Goal: Task Accomplishment & Management: Use online tool/utility

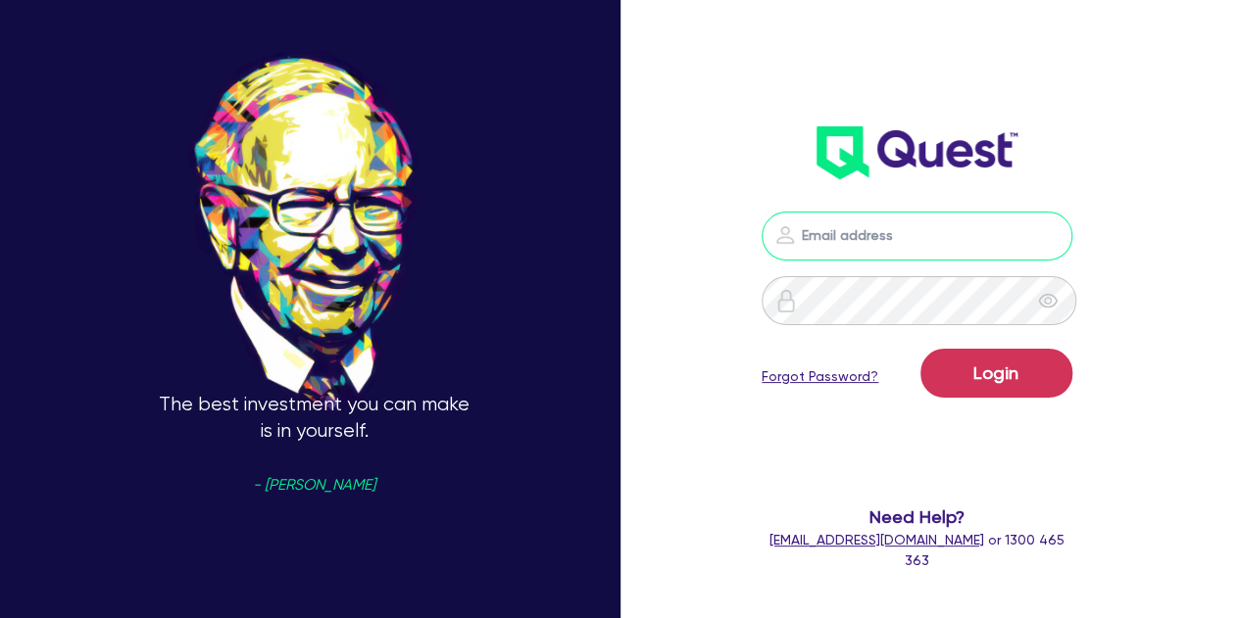
type input "[PERSON_NAME][EMAIL_ADDRESS][PERSON_NAME][DOMAIN_NAME]"
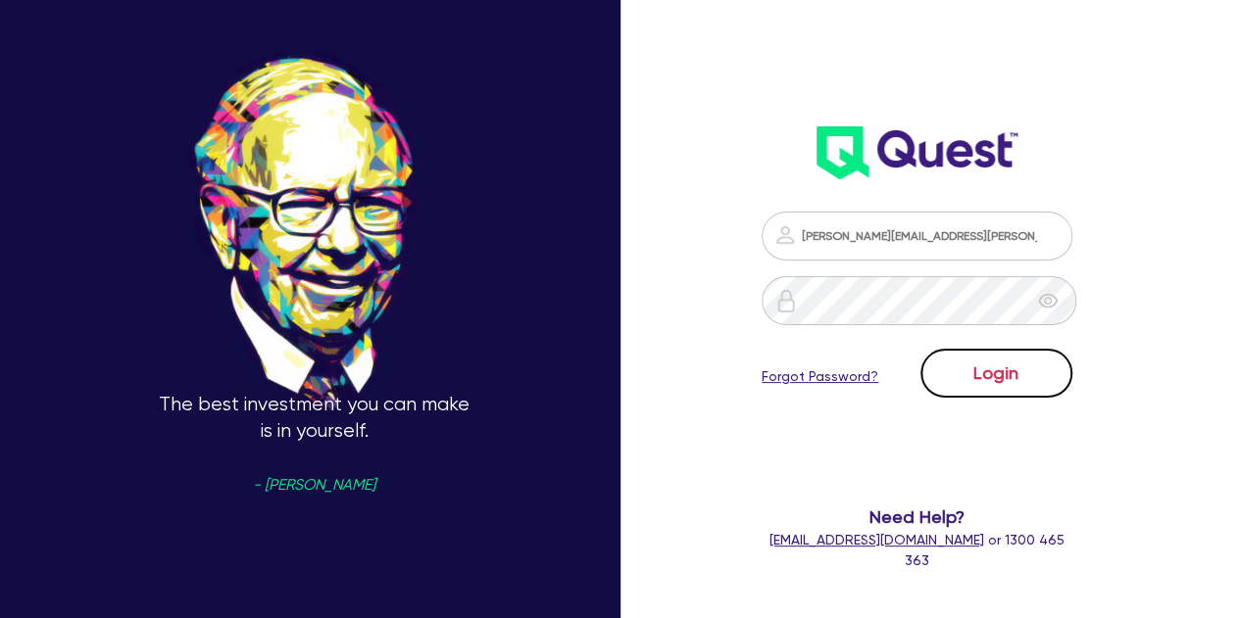
click at [1002, 388] on button "Login" at bounding box center [996, 373] width 152 height 49
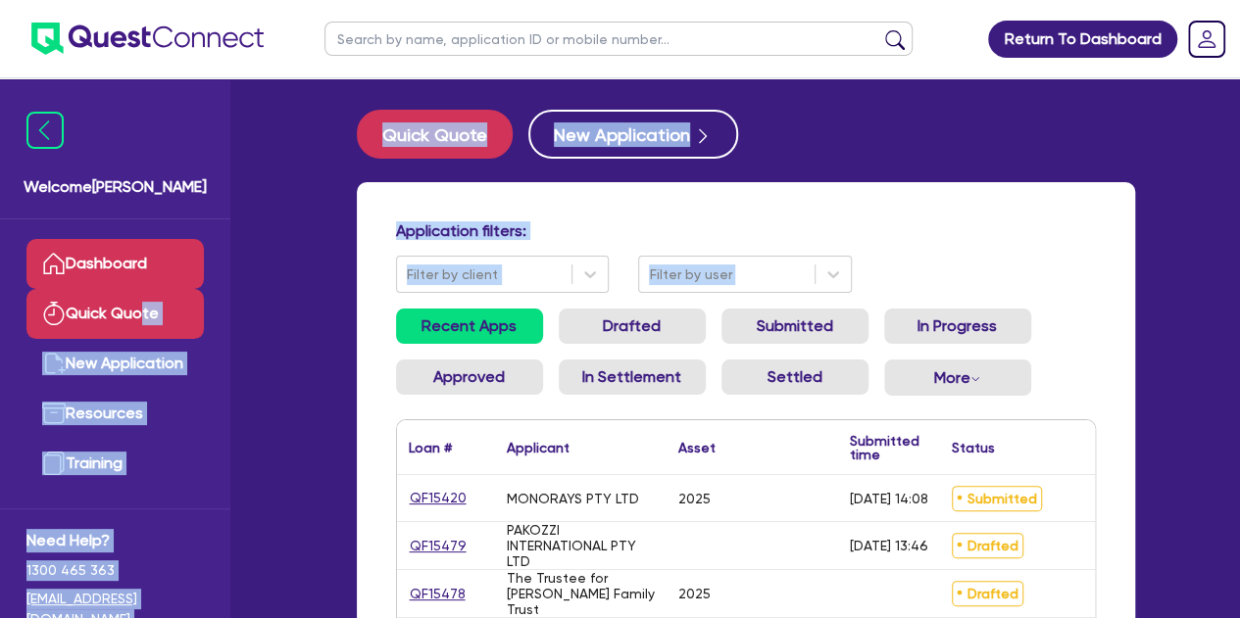
drag, startPoint x: 286, startPoint y: 310, endPoint x: 126, endPoint y: 301, distance: 160.0
click at [126, 301] on link "Quick Quote" at bounding box center [114, 314] width 177 height 50
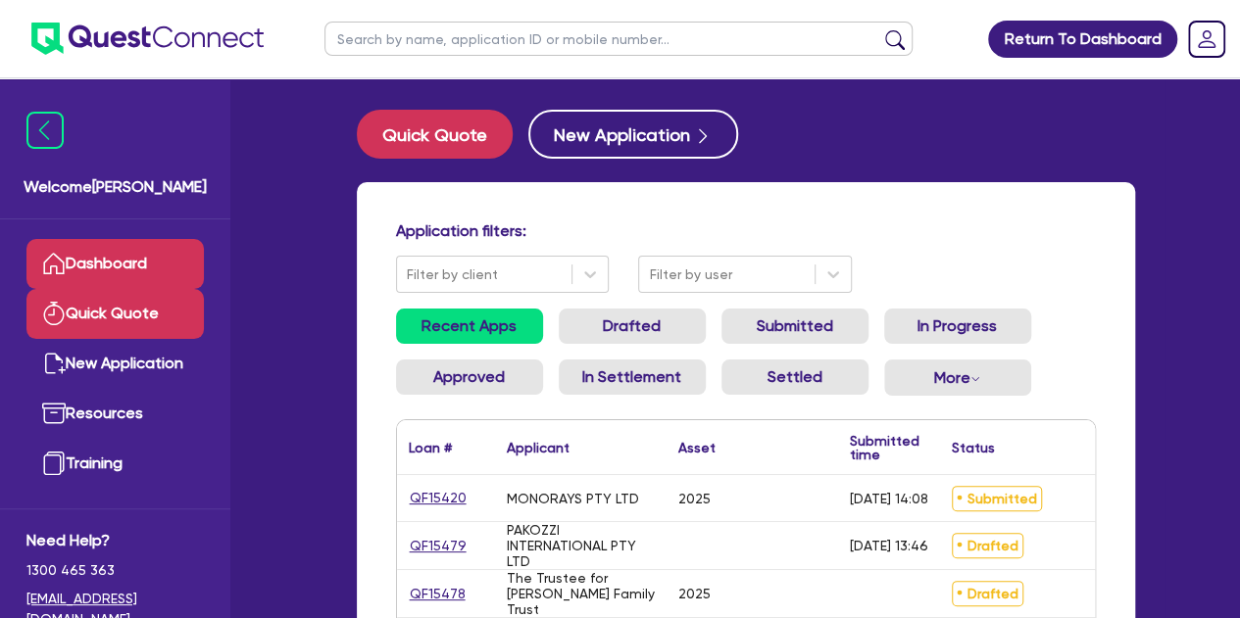
select select "Other"
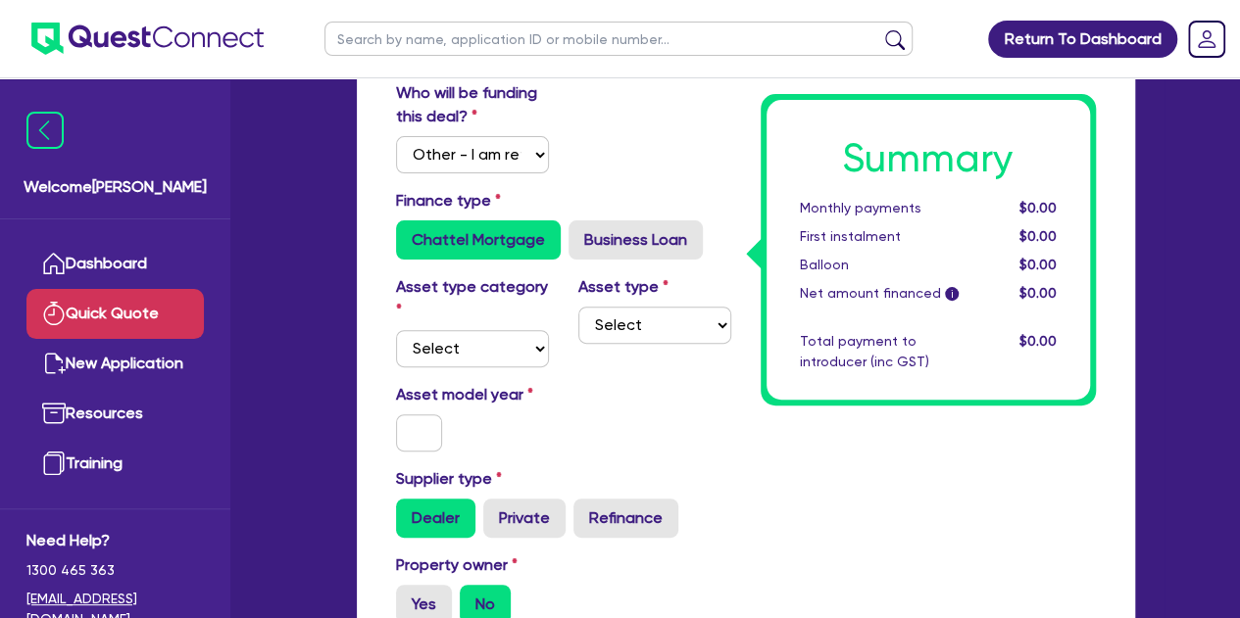
scroll to position [169, 0]
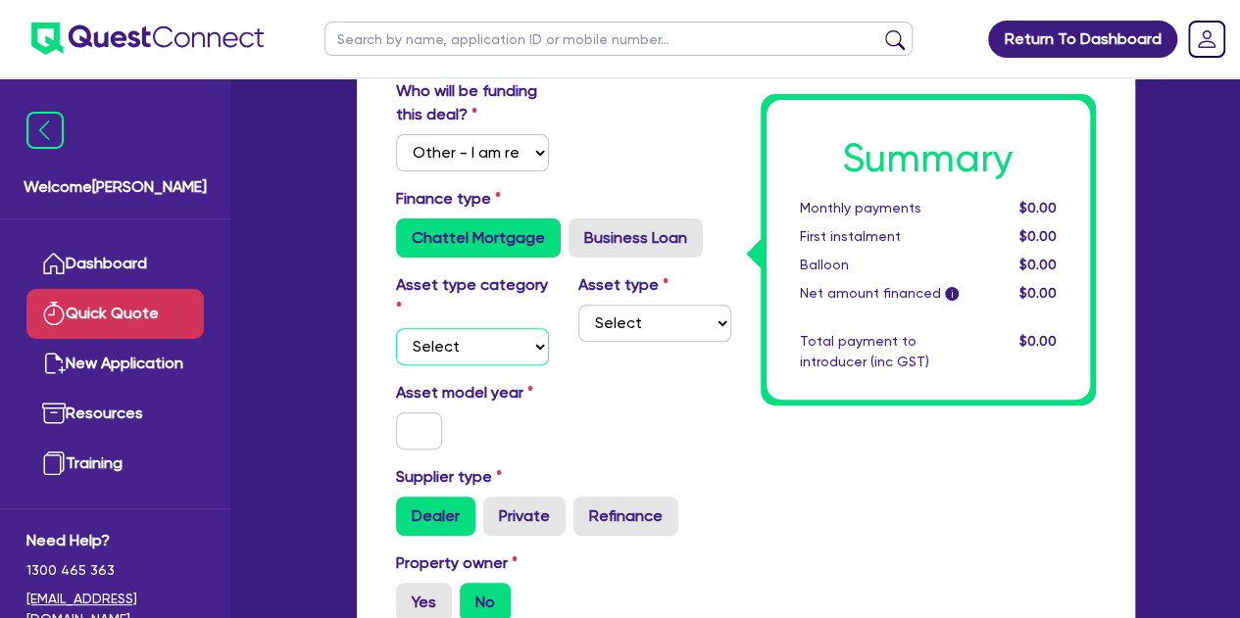
click at [480, 359] on select "Select Cars and light trucks Primary assets Secondary assets Tertiary assets" at bounding box center [472, 346] width 153 height 37
select select "CARS_AND_LIGHT_TRUCKS"
click at [396, 328] on select "Select Cars and light trucks Primary assets Secondary assets Tertiary assets" at bounding box center [472, 346] width 153 height 37
click at [586, 329] on select "Select Passenger vehicles Vans and utes Light trucks up to 4.5 tonne" at bounding box center [654, 323] width 153 height 37
select select "VANS_AND_UTES"
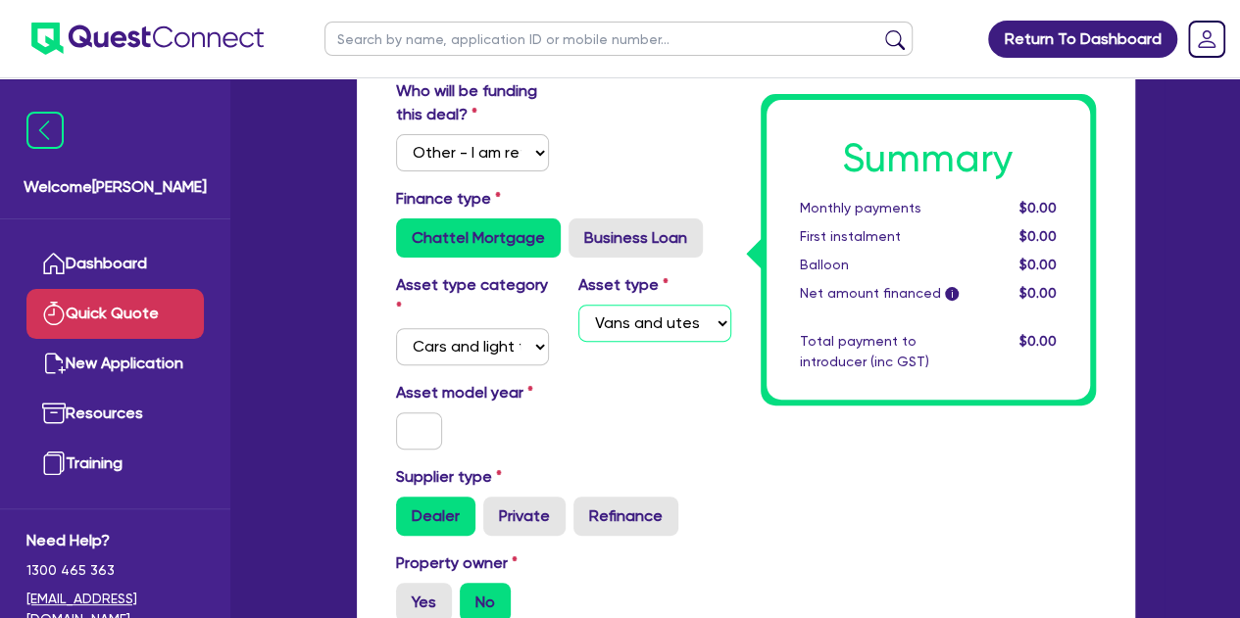
click at [578, 305] on select "Select Passenger vehicles Vans and utes Light trucks up to 4.5 tonne" at bounding box center [654, 323] width 153 height 37
click at [627, 320] on select "Select Passenger vehicles Vans and utes Light trucks up to 4.5 tonne" at bounding box center [654, 323] width 153 height 37
click at [578, 305] on select "Select Passenger vehicles Vans and utes Light trucks up to 4.5 tonne" at bounding box center [654, 323] width 153 height 37
click at [415, 428] on input "text" at bounding box center [419, 431] width 47 height 37
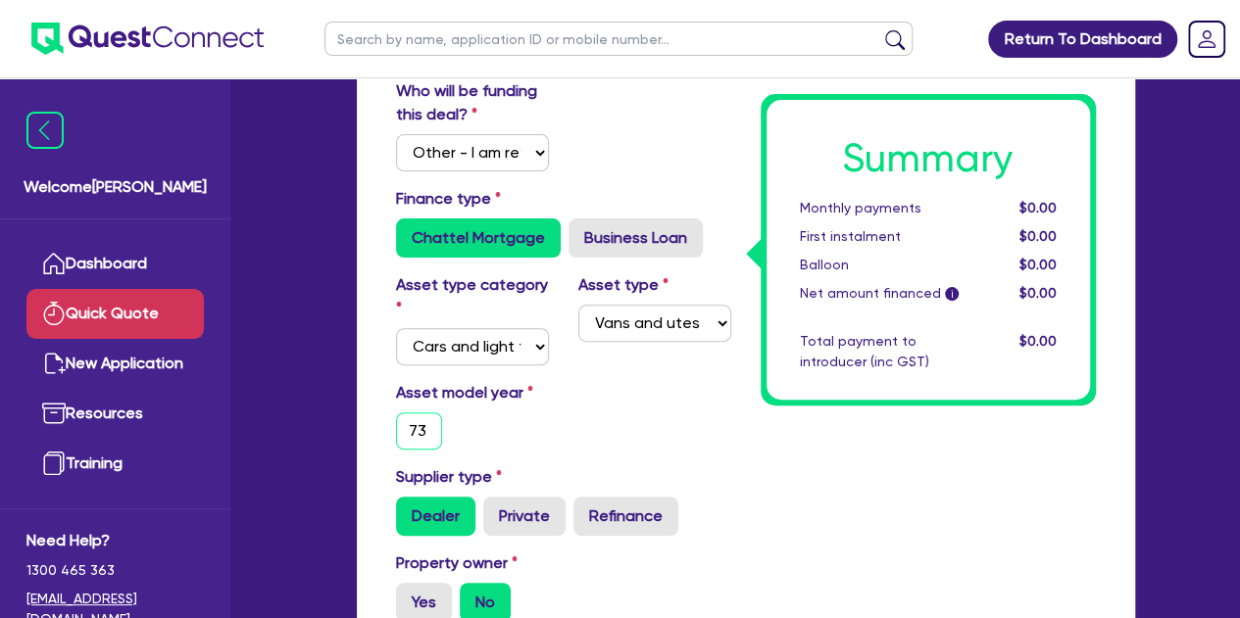
type input "7"
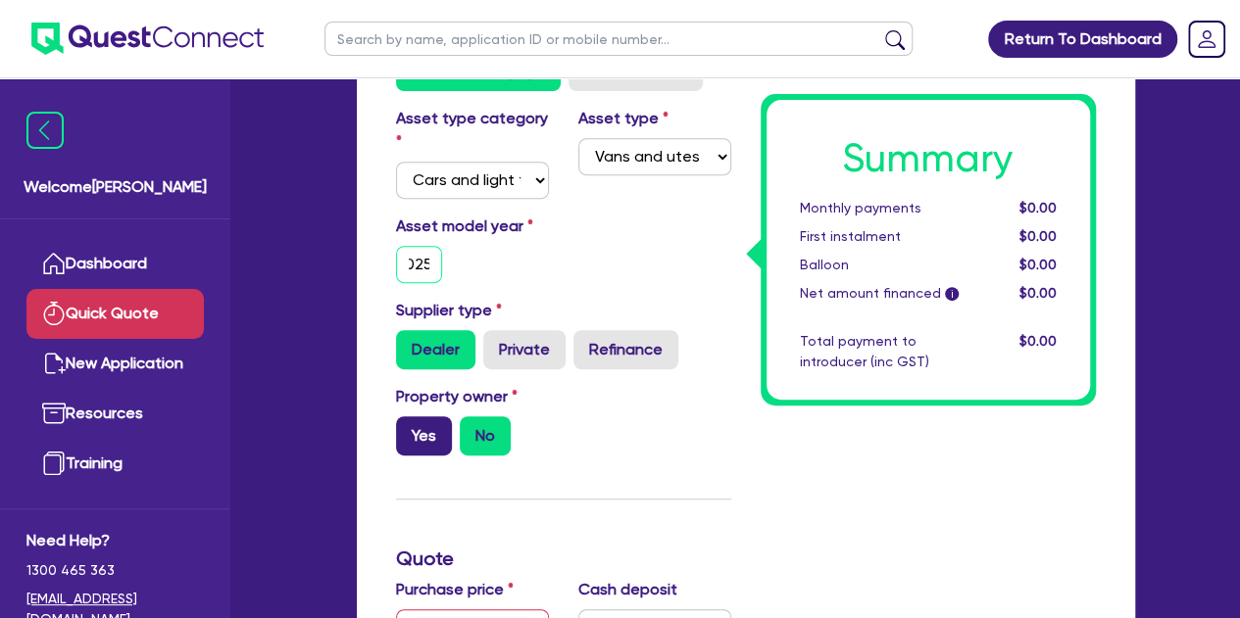
type input "2025"
click at [416, 440] on label "Yes" at bounding box center [424, 436] width 56 height 39
click at [409, 429] on input "Yes" at bounding box center [402, 423] width 13 height 13
radio input "true"
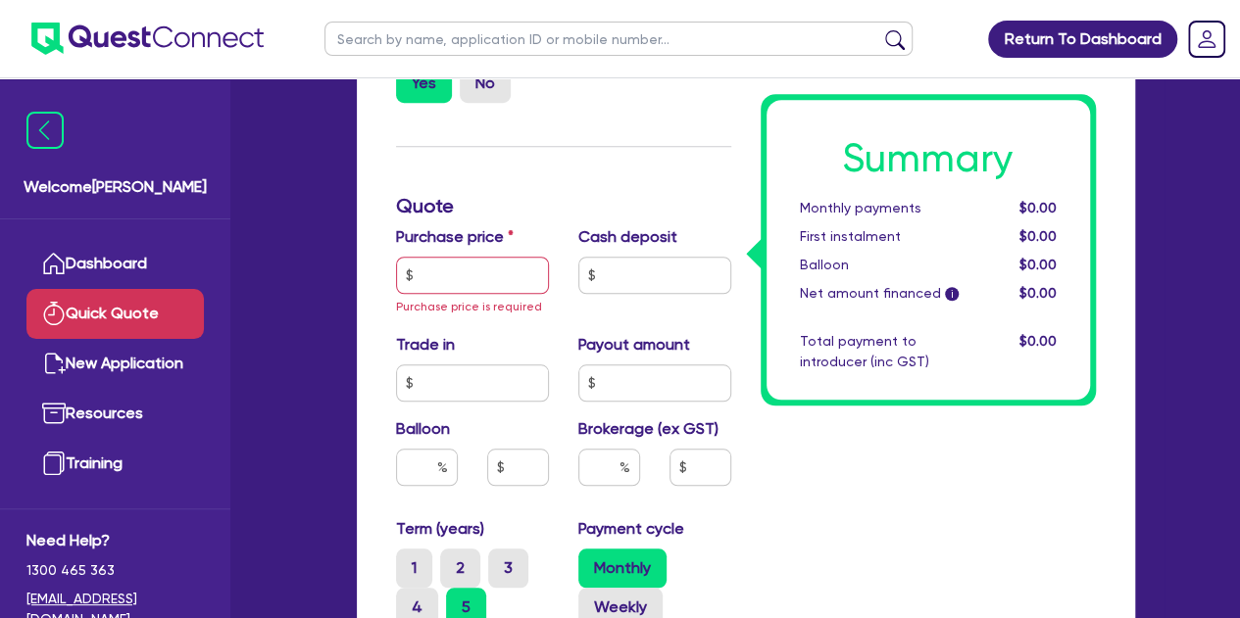
scroll to position [689, 0]
click at [445, 266] on input "text" at bounding box center [472, 274] width 153 height 37
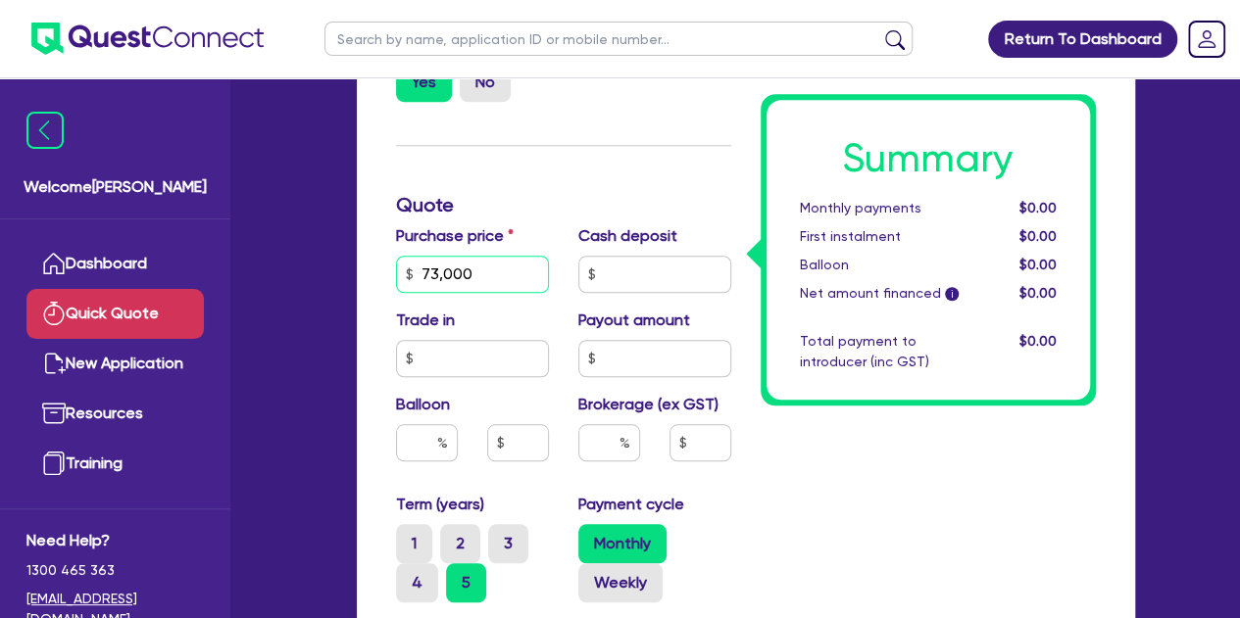
type input "73,000"
click at [283, 305] on div "Welcome [PERSON_NAME] Quick Quote New Application Ref Company Ref Salesperson R…" at bounding box center [620, 258] width 1088 height 1894
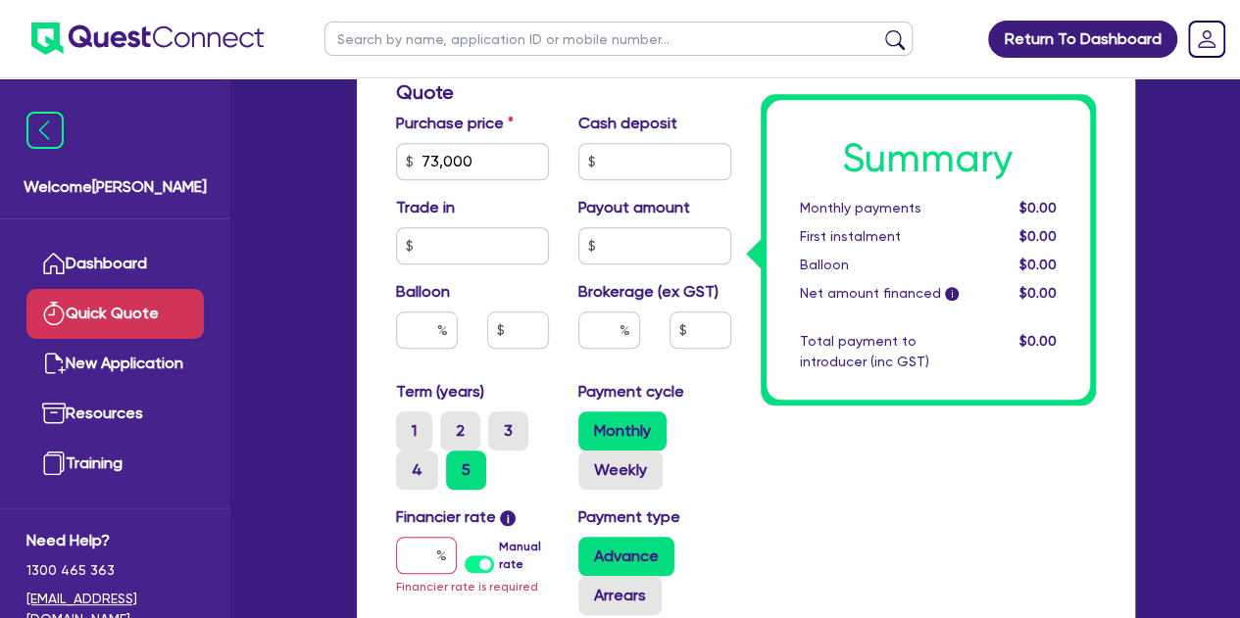
scroll to position [804, 0]
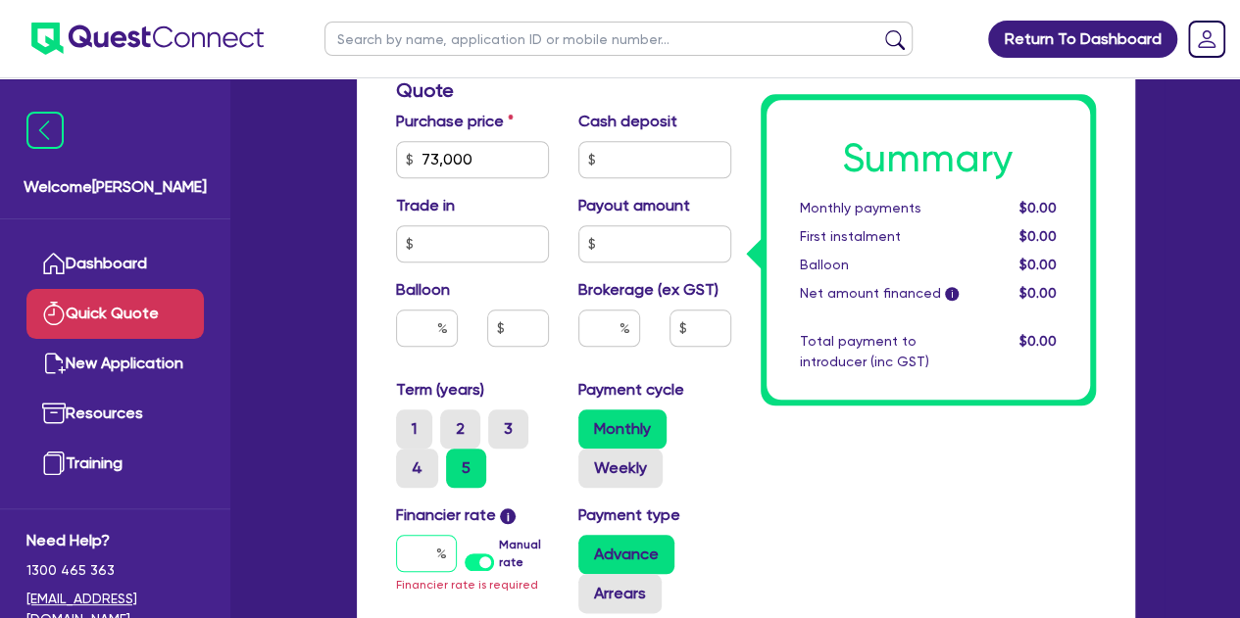
click at [398, 538] on input "text" at bounding box center [426, 553] width 61 height 37
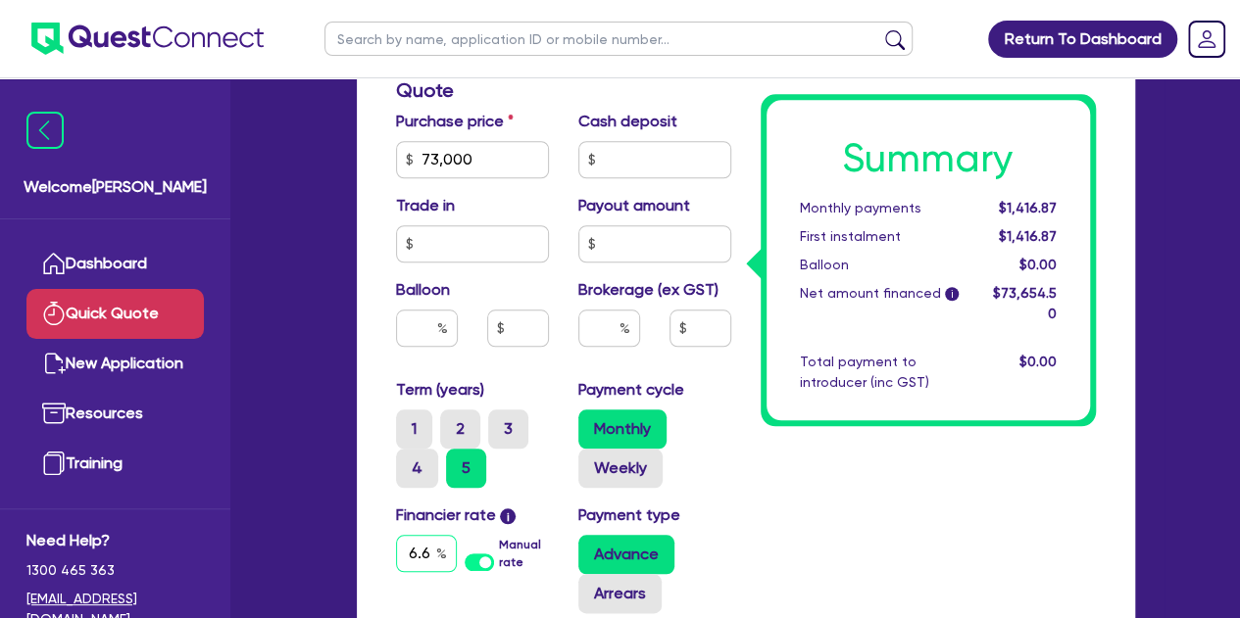
scroll to position [0, 5]
type input "6.69"
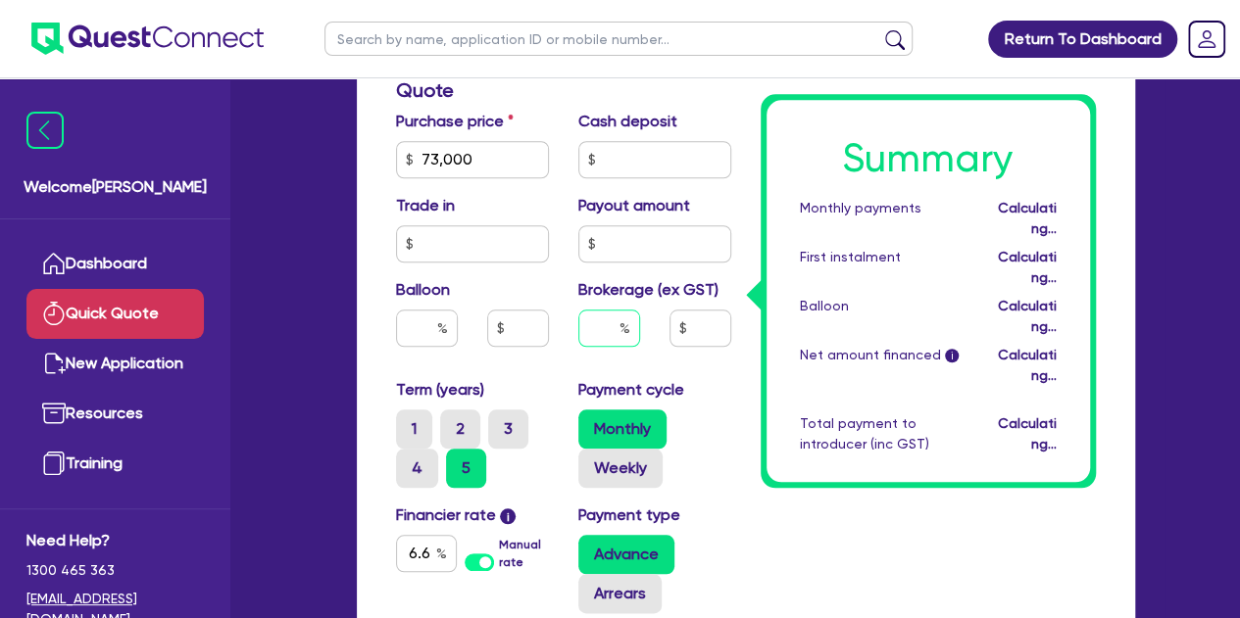
click at [593, 330] on input "text" at bounding box center [609, 328] width 62 height 37
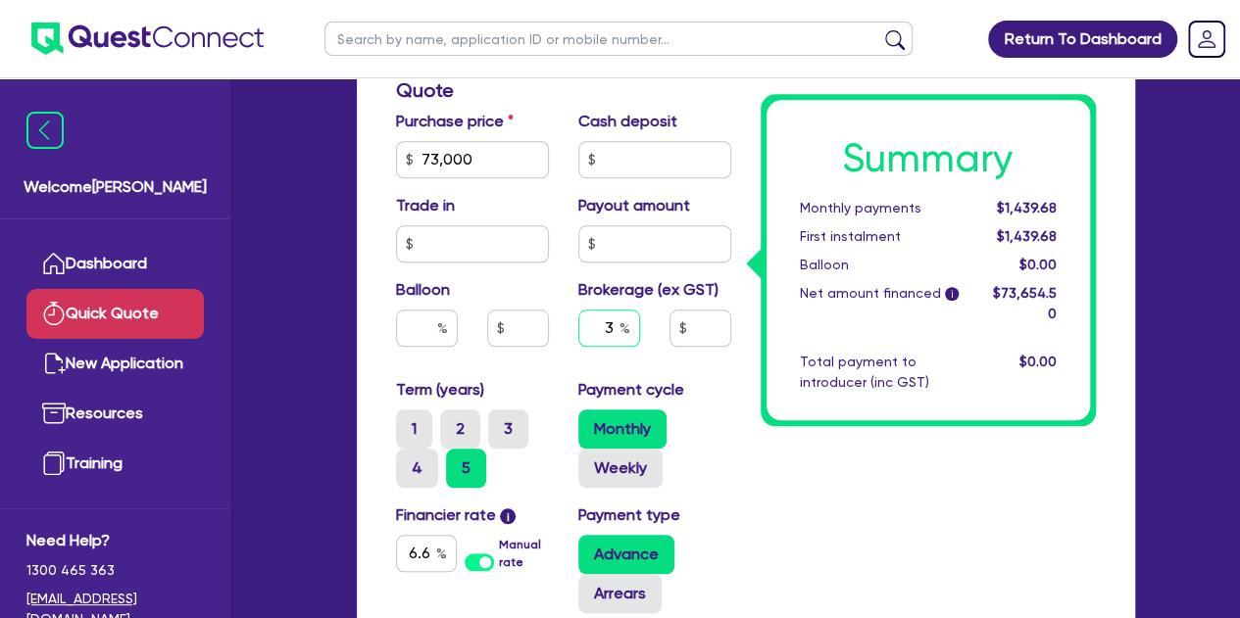
type input "3"
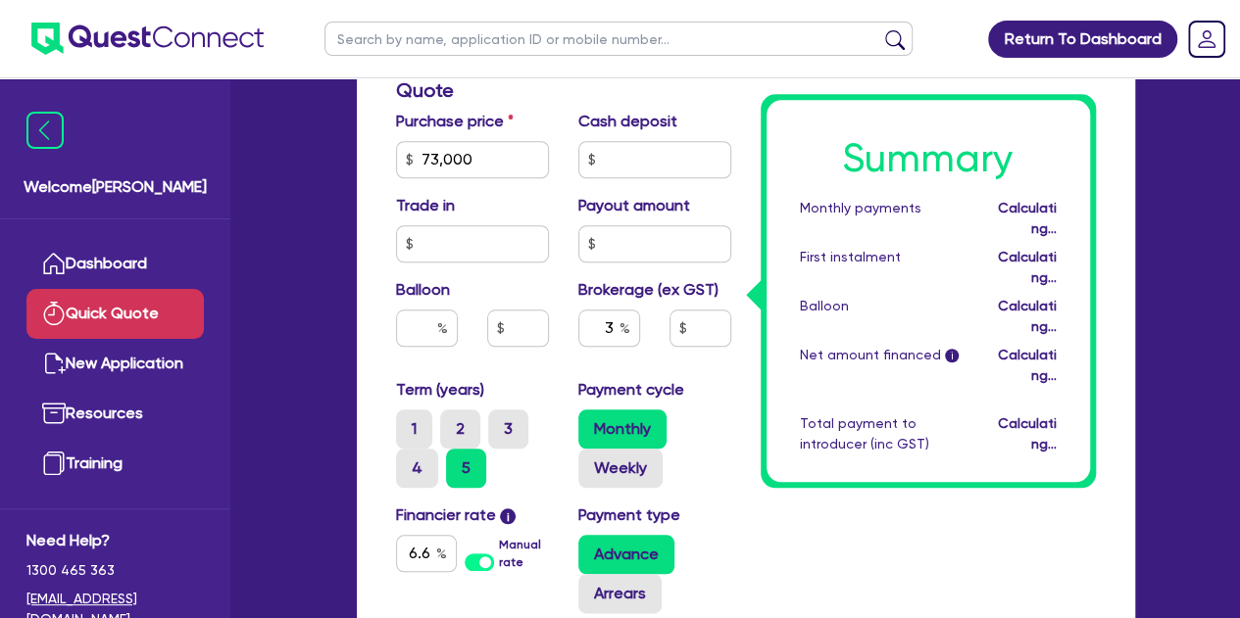
type input "2,209.64"
click at [384, 382] on div "Term (years) 1 2 3 4 5" at bounding box center [472, 433] width 182 height 110
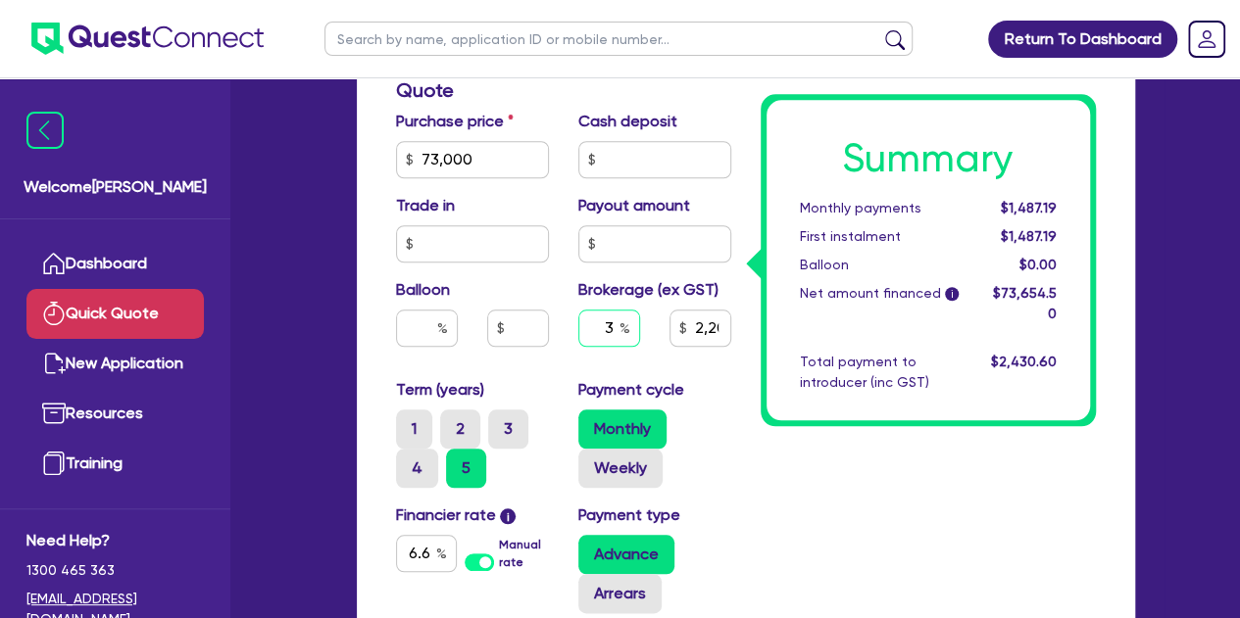
click at [610, 324] on input "3" at bounding box center [609, 328] width 62 height 37
type input "2,209.64"
type input "5"
type input "2,209.64"
type input "5"
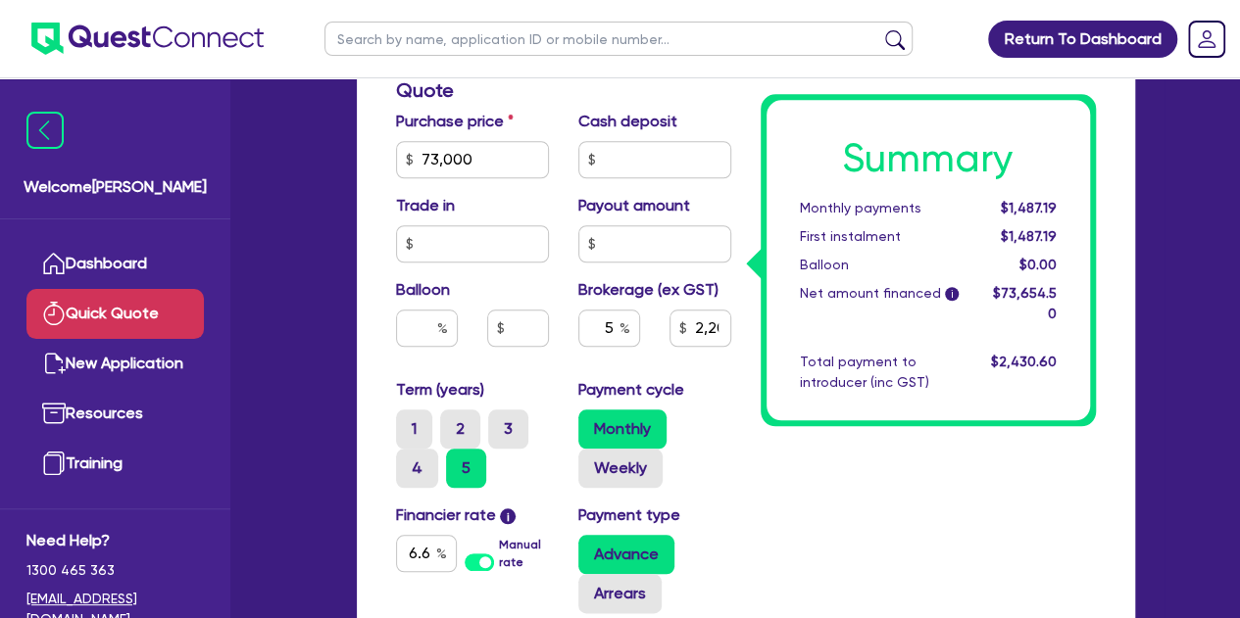
click at [560, 358] on div "Balloon" at bounding box center [472, 320] width 182 height 84
type input "3,682.73"
click at [616, 322] on input "5" at bounding box center [609, 328] width 62 height 37
type input "3,682.73"
type input "3"
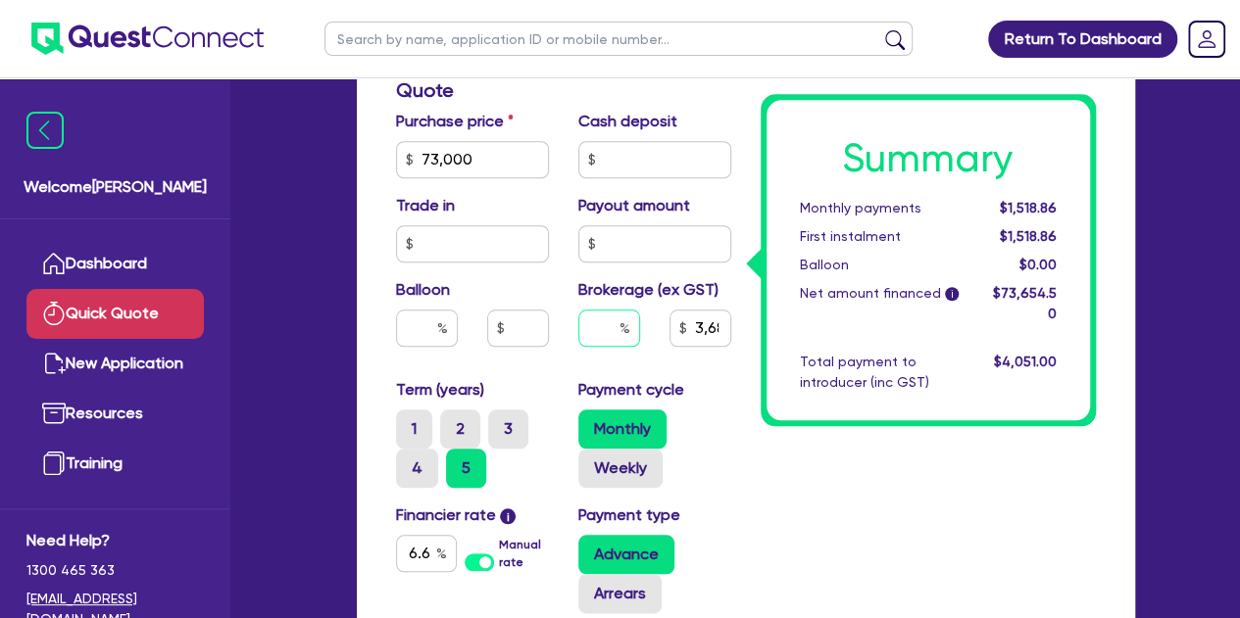
type input "3,682.73"
type input "3"
click at [581, 365] on div "Purchase price 73,000 Cash deposit Trade in Payout amount Balloon Brokerage (ex…" at bounding box center [563, 244] width 365 height 269
type input "2,209.64"
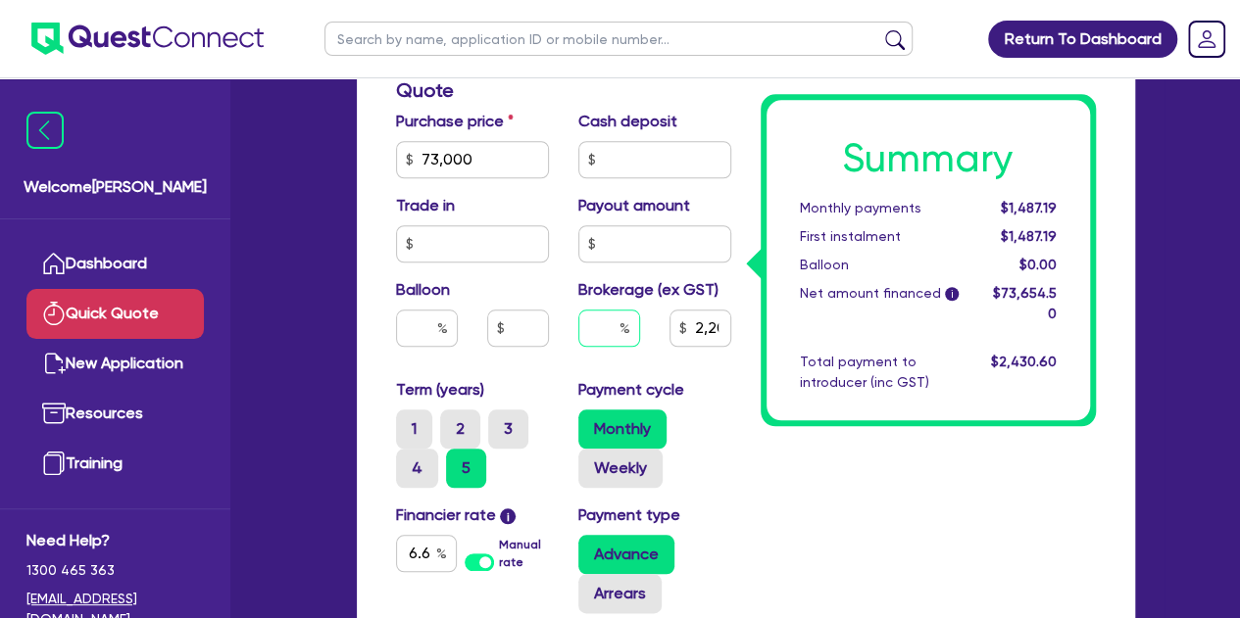
click at [613, 324] on input "text" at bounding box center [609, 328] width 62 height 37
type input "4"
type input "2,209.64"
type input "4"
click at [552, 354] on div "Balloon" at bounding box center [472, 320] width 182 height 84
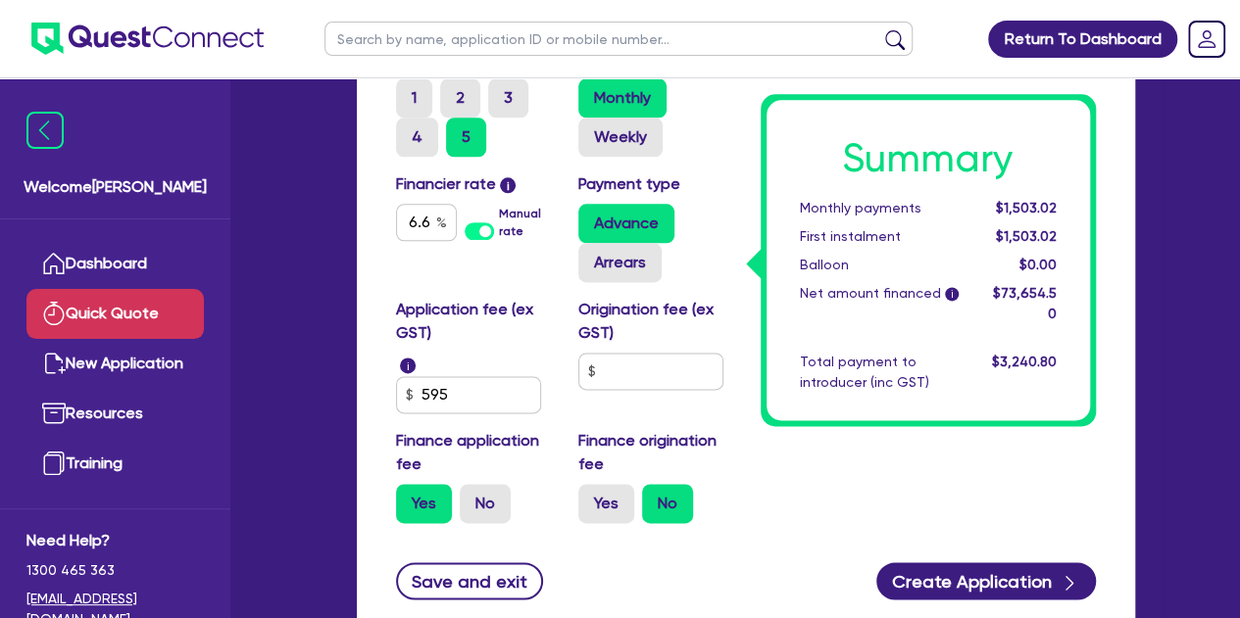
scroll to position [1158, 0]
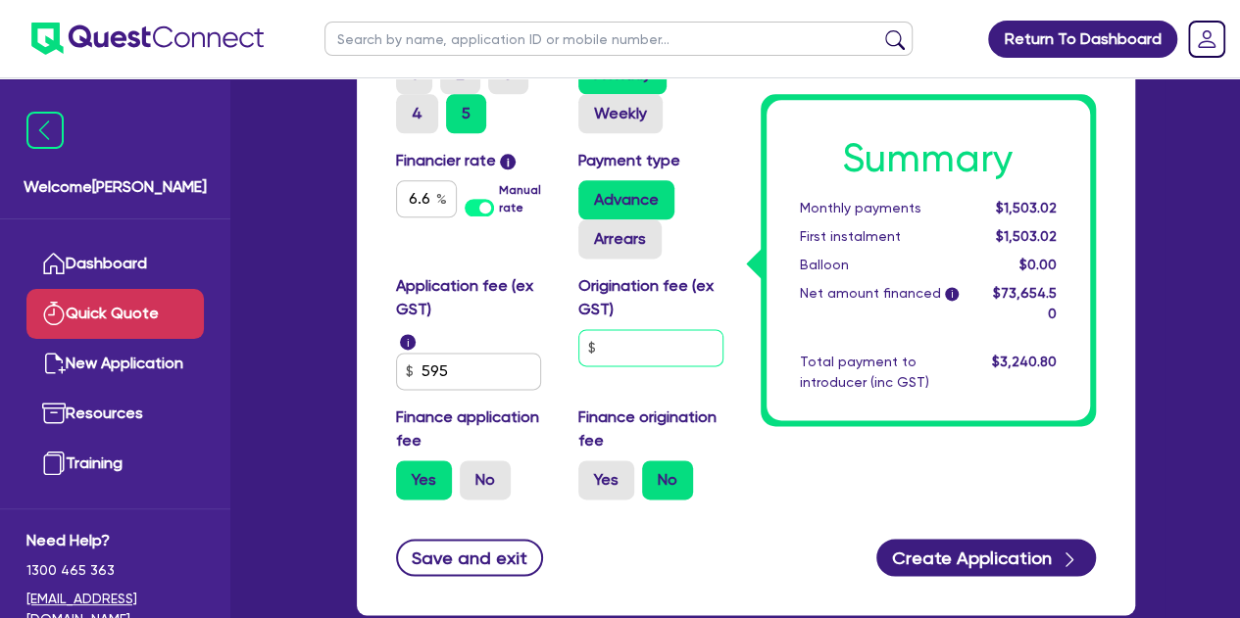
click at [657, 346] on input "text" at bounding box center [650, 347] width 145 height 37
type input "2,946.18"
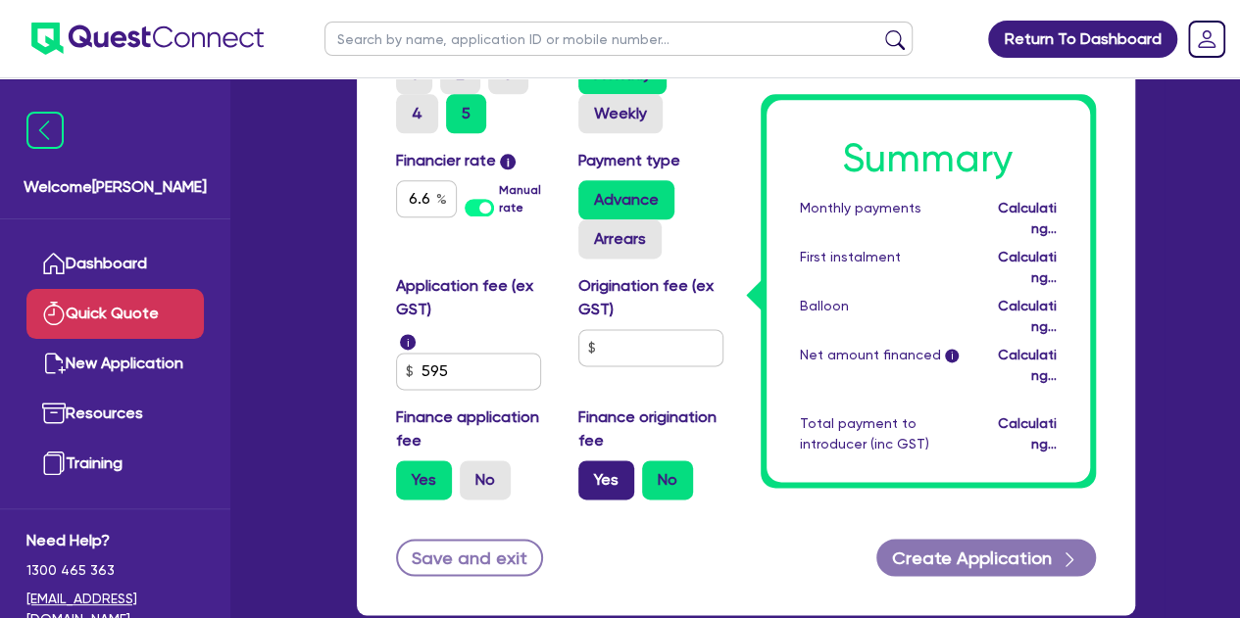
click at [600, 489] on label "Yes" at bounding box center [606, 480] width 56 height 39
click at [591, 473] on input "Yes" at bounding box center [584, 467] width 13 height 13
radio input "true"
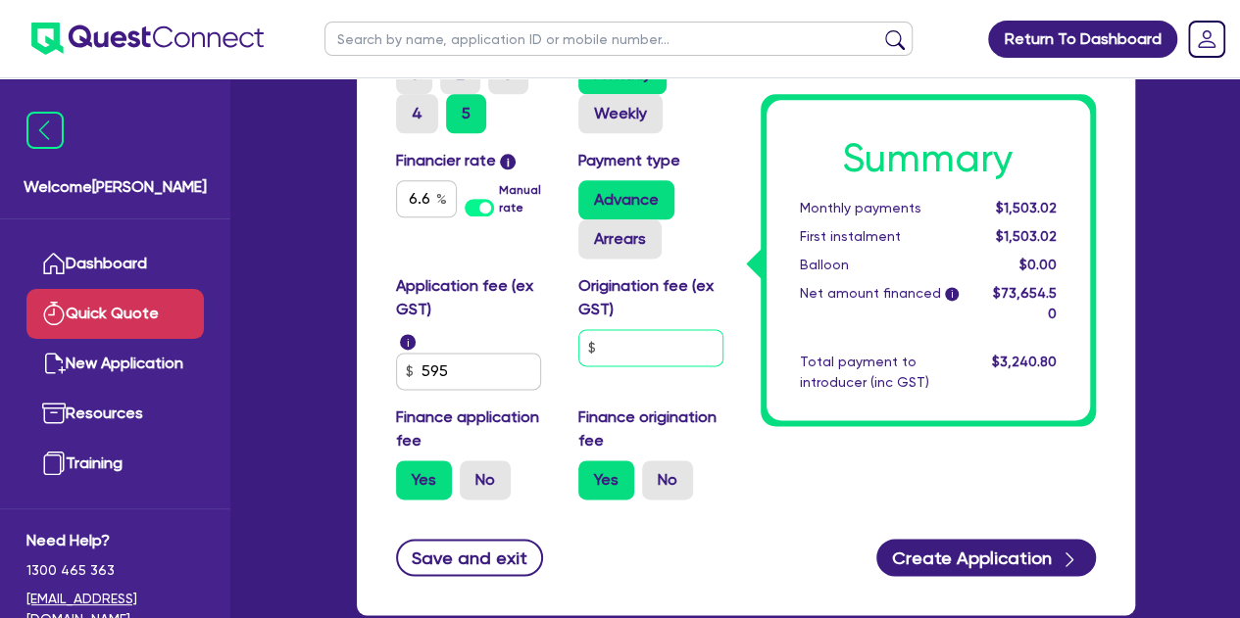
click at [634, 340] on input "text" at bounding box center [650, 347] width 145 height 37
type input "2,946.18"
type input "9"
type input "2,946.18"
type input "90"
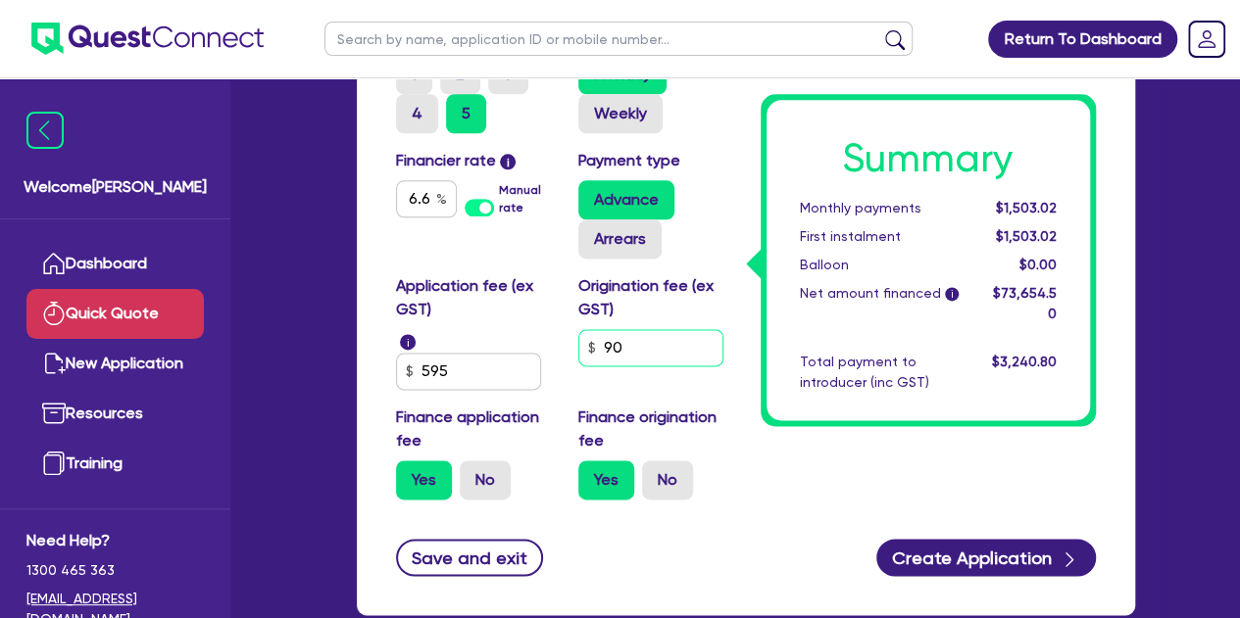
type input "2,946.18"
type input "900"
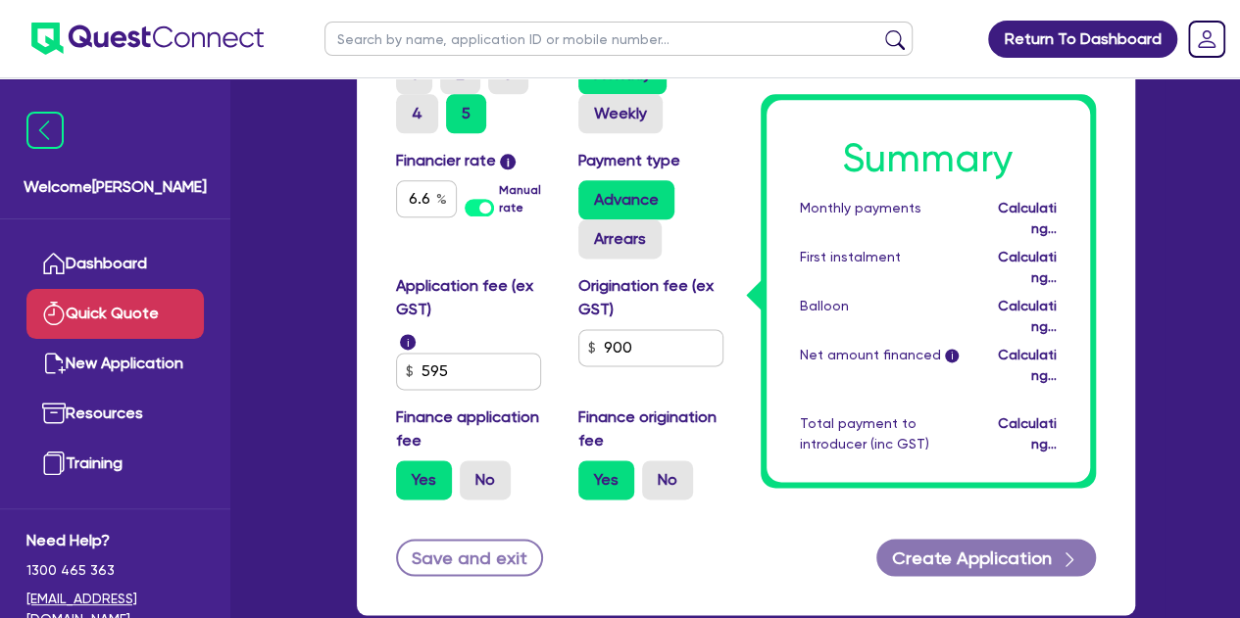
type input "2,985.78"
click at [700, 385] on div "Origination fee (ex GST) 900" at bounding box center [655, 332] width 182 height 116
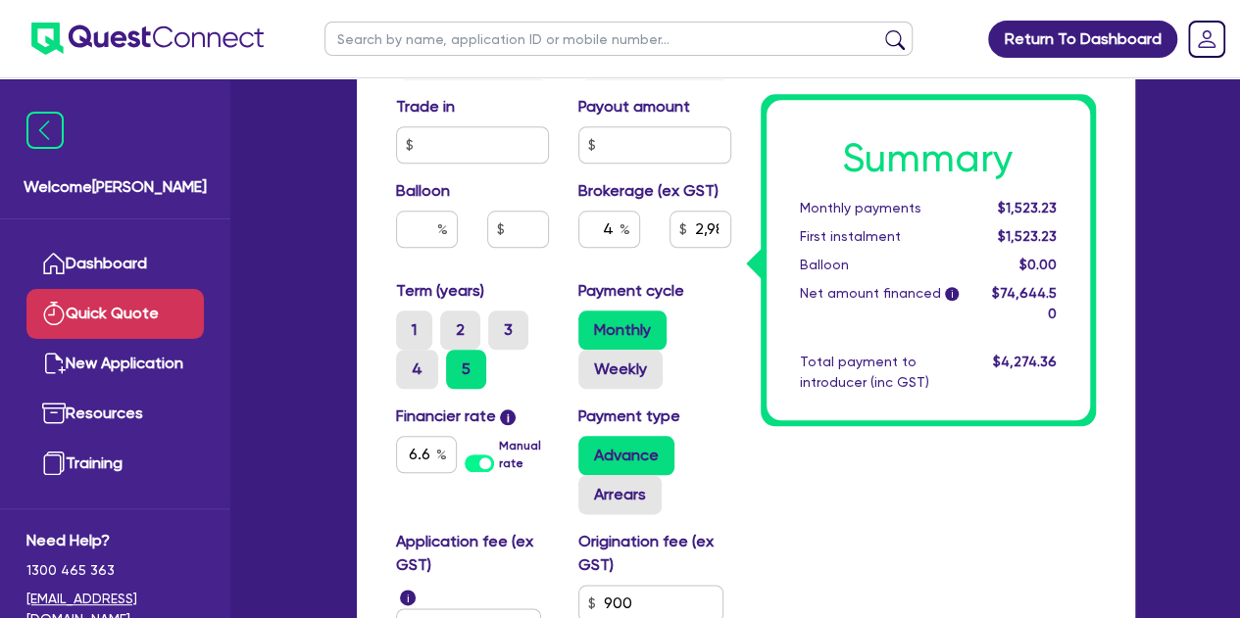
scroll to position [901, 0]
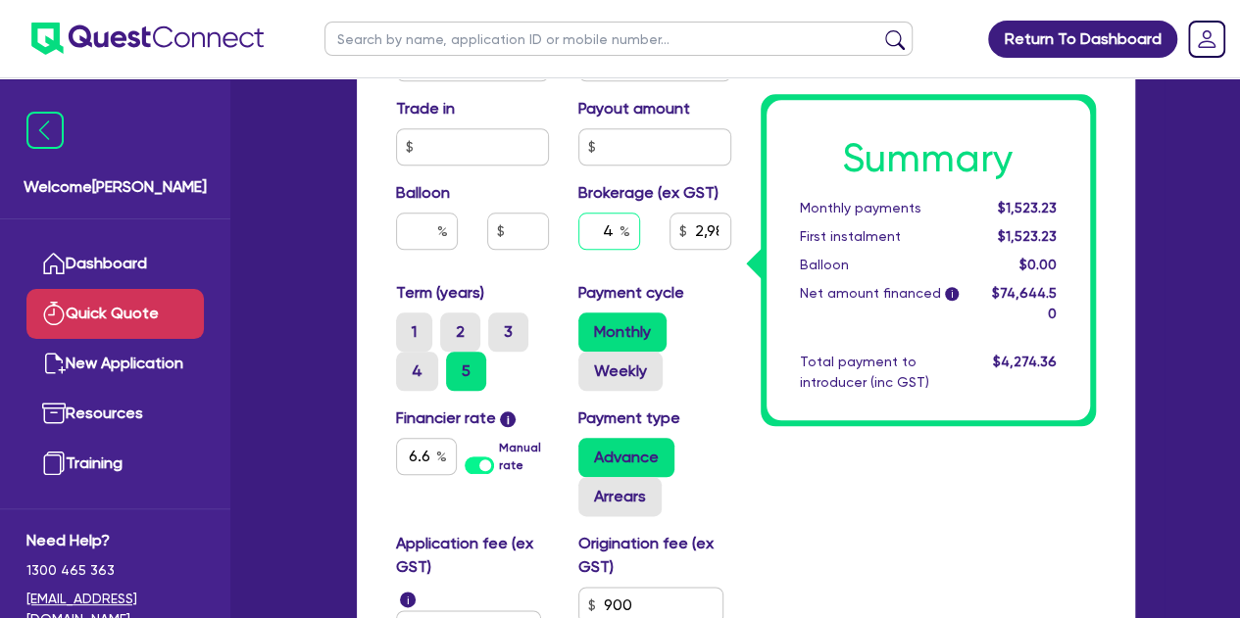
click at [615, 223] on input "4" at bounding box center [609, 231] width 62 height 37
type input "2,985.78"
type input "3"
type input "2,985.78"
type input "3"
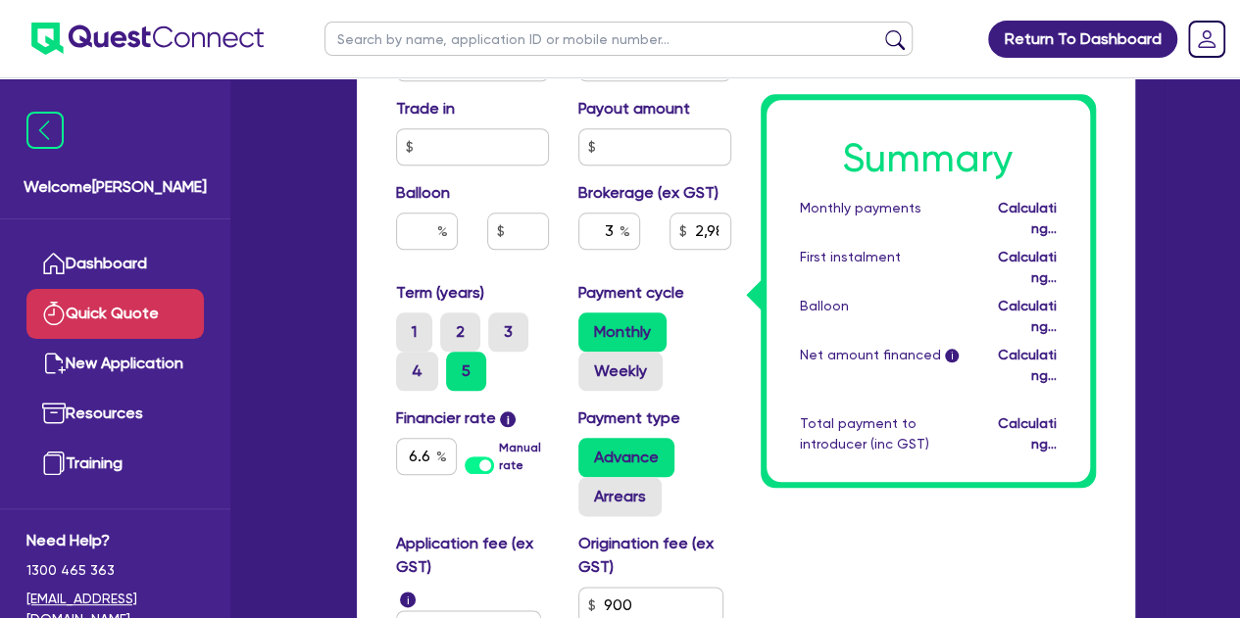
type input "2,239.34"
click at [541, 266] on div "Purchase price 73,000 Cash deposit Trade in Payout amount Balloon Brokerage (ex…" at bounding box center [563, 147] width 365 height 269
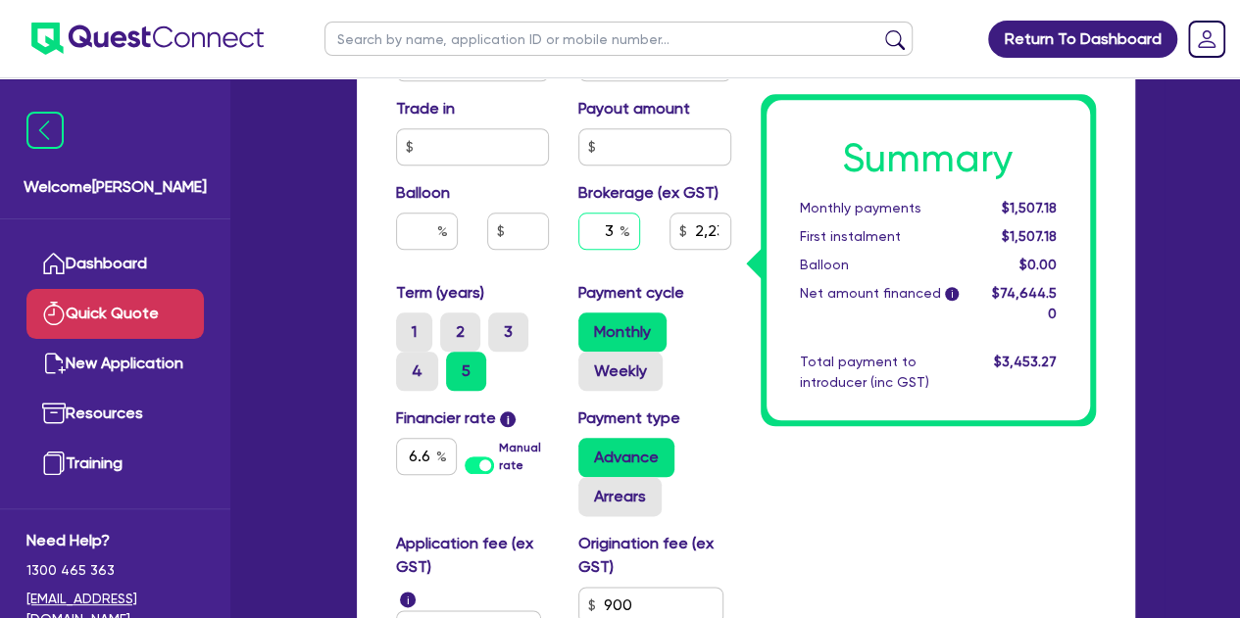
type input "2,239.34"
click at [616, 230] on input "text" at bounding box center [609, 231] width 62 height 37
type input "4"
type input "2,239.34"
type input "4"
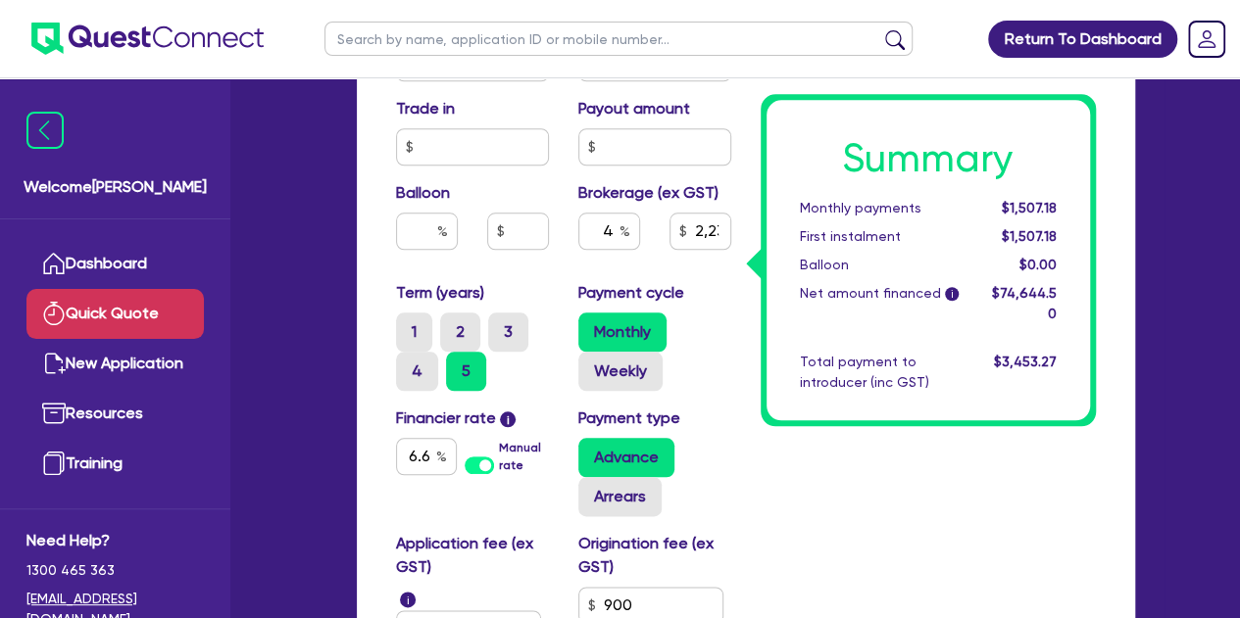
type input "2,985.78"
click at [543, 287] on div "Term (years) 1 2 3 4 5" at bounding box center [472, 336] width 182 height 110
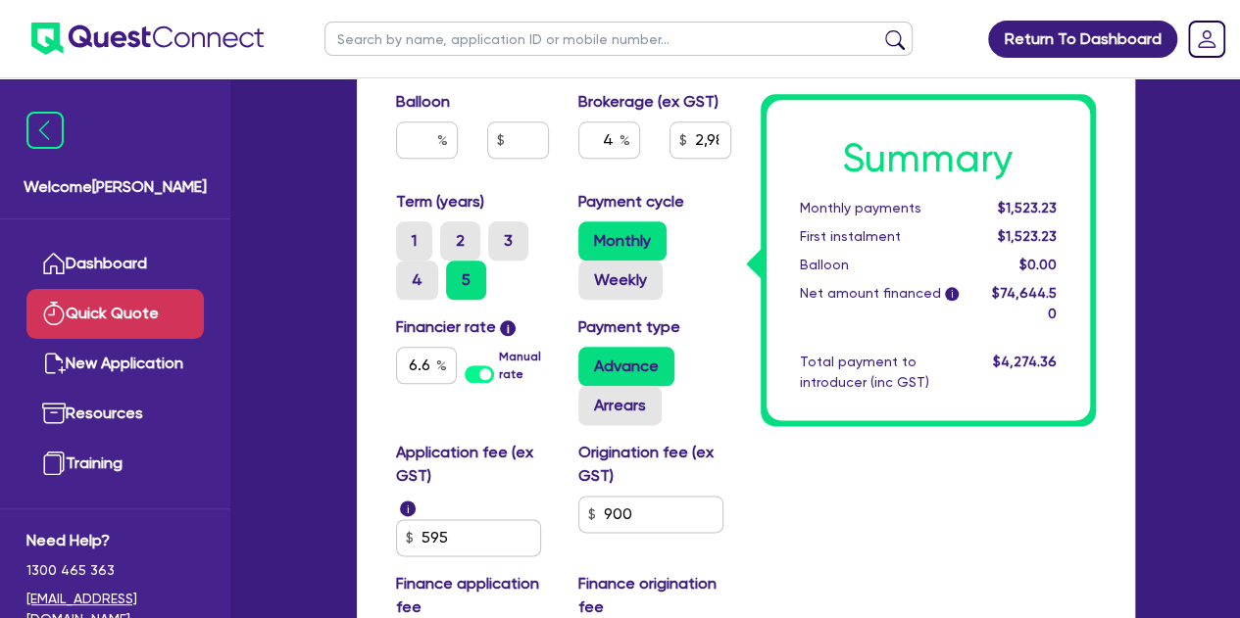
scroll to position [997, 0]
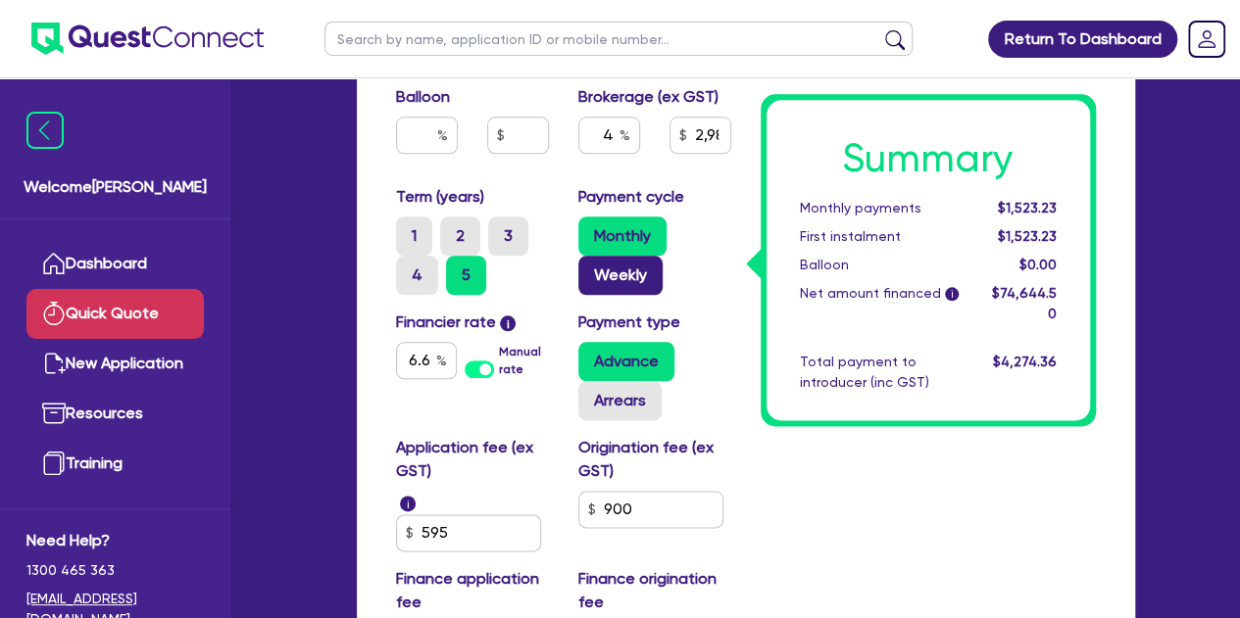
click at [612, 275] on label "Weekly" at bounding box center [620, 275] width 84 height 39
click at [591, 269] on input "Weekly" at bounding box center [584, 262] width 13 height 13
radio input "true"
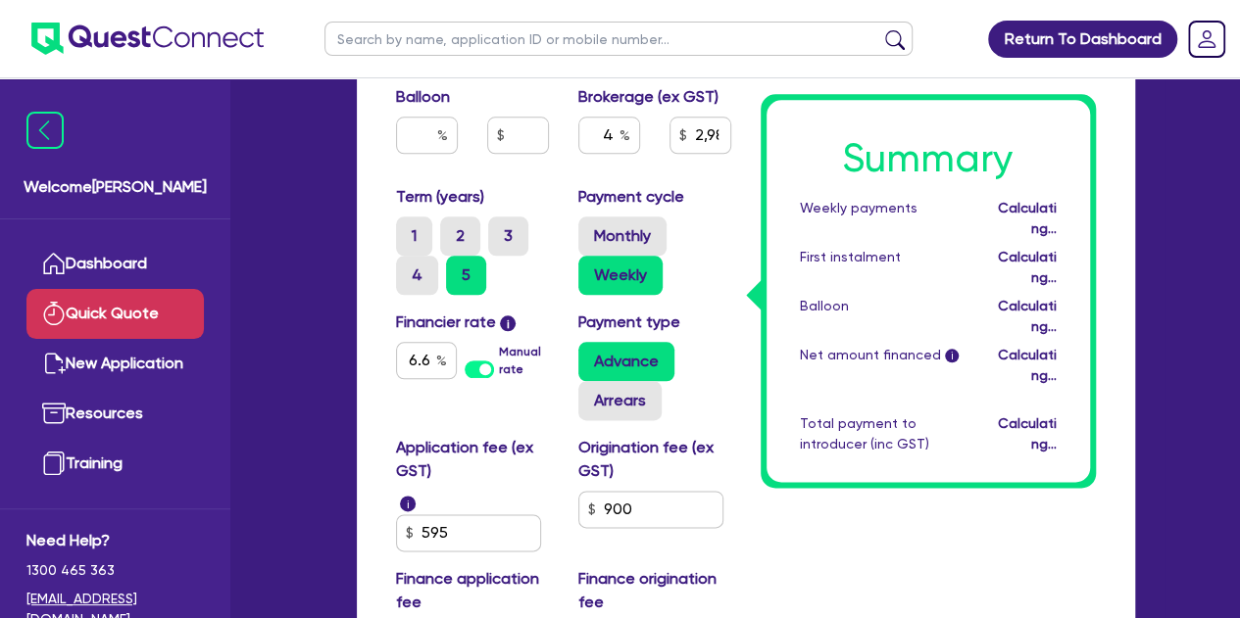
type input "2,985.78"
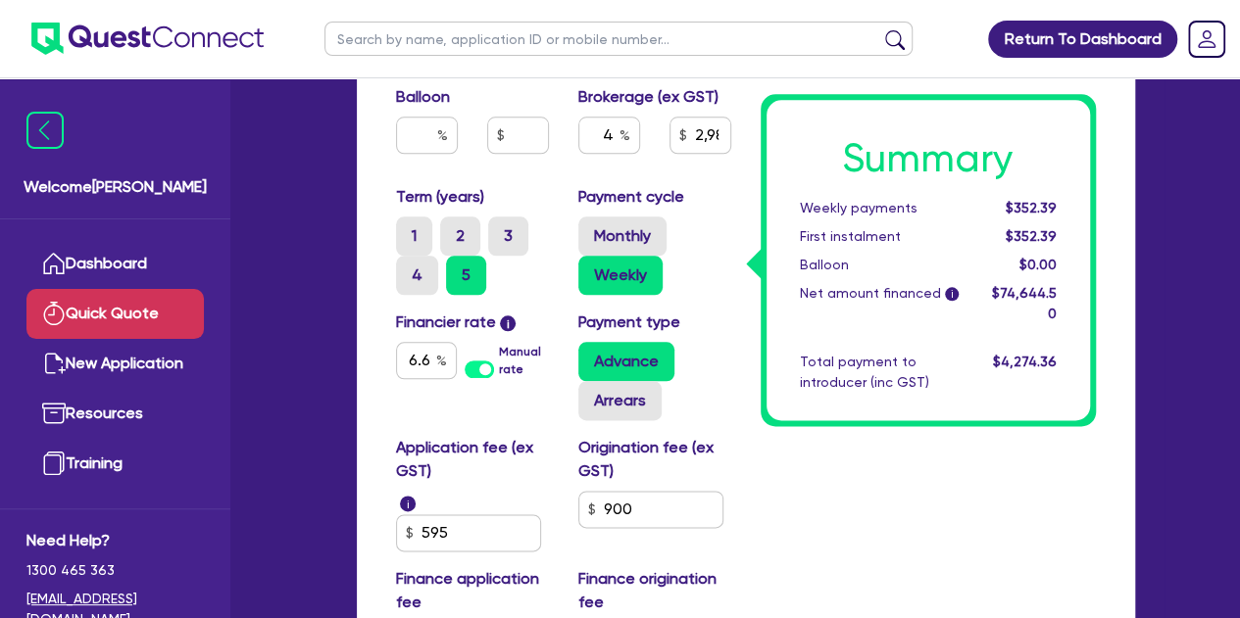
scroll to position [985, 0]
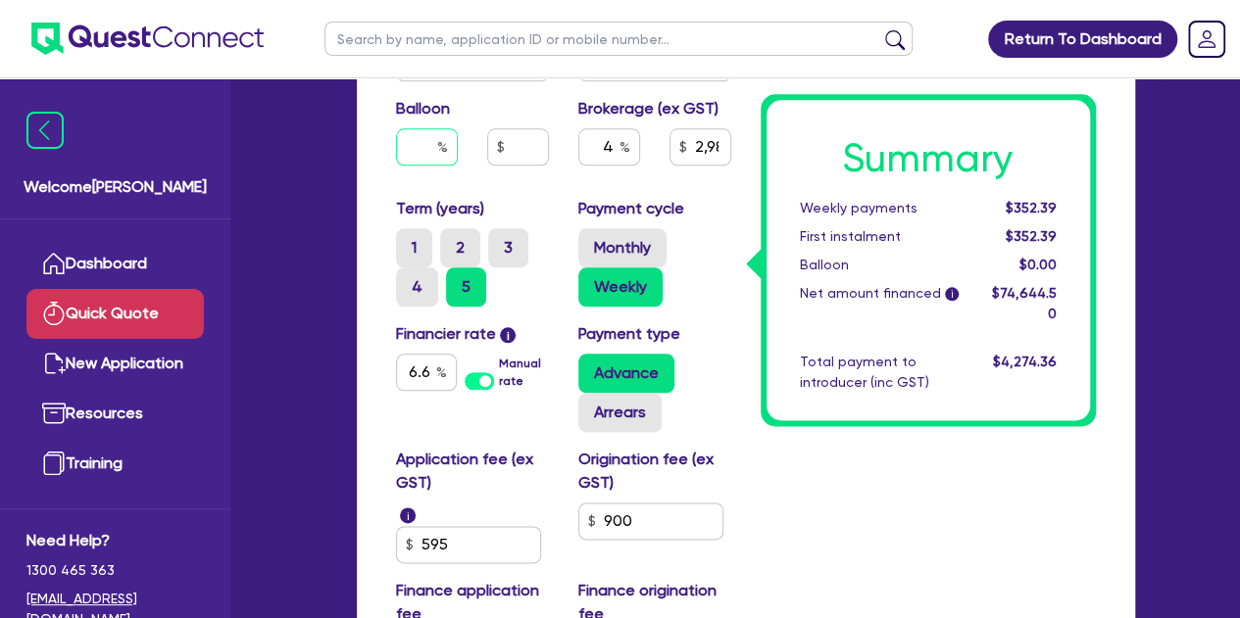
click at [402, 138] on input "text" at bounding box center [427, 146] width 62 height 37
type input "3"
type input "2,985.78"
type input "30"
type input "2,985.78"
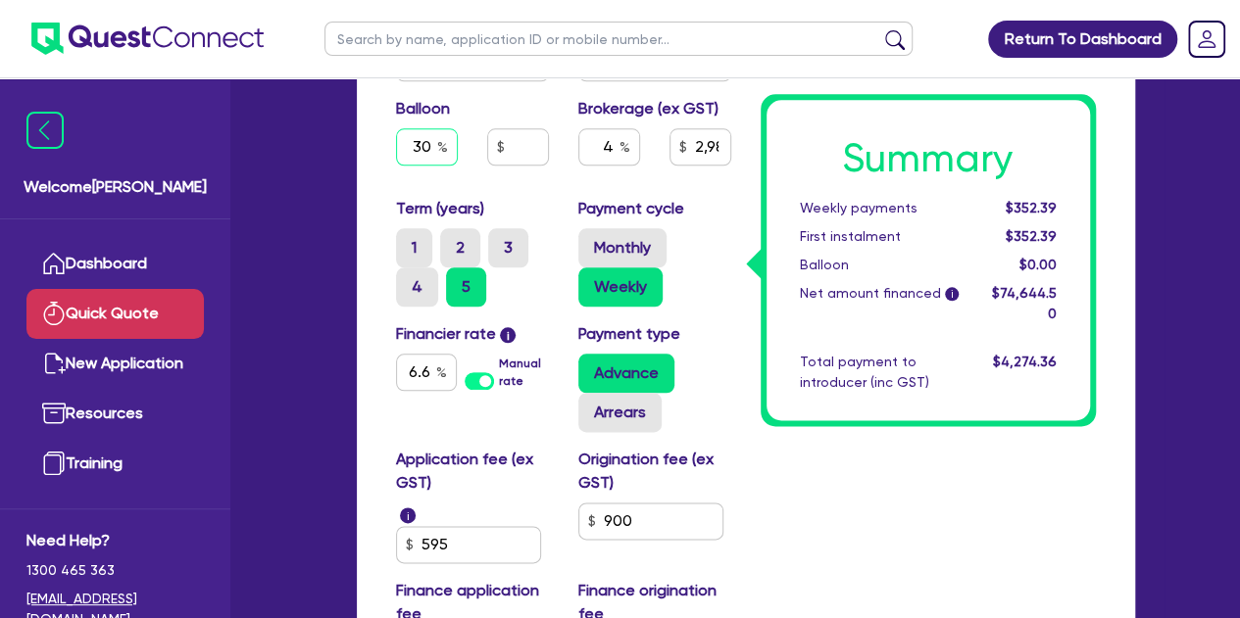
type input "30"
type input "2,985.78"
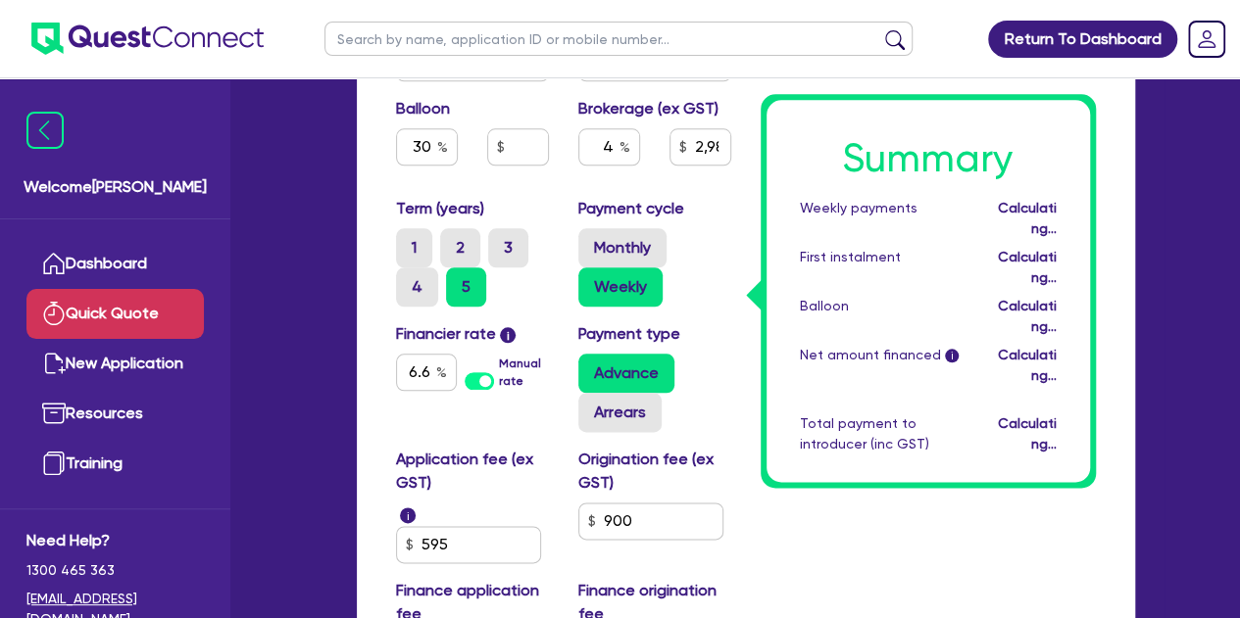
type input "21,900"
type input "2,985.78"
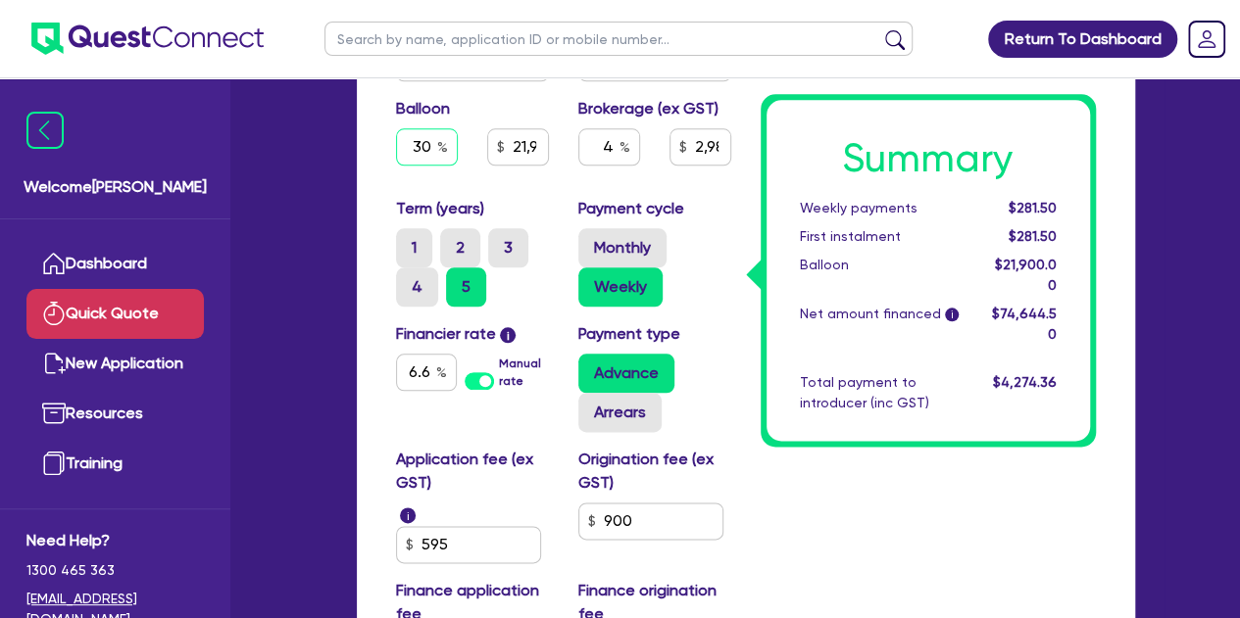
type input "3"
type input "21,900"
type input "2,985.78"
click at [432, 144] on input "3" at bounding box center [427, 146] width 62 height 37
type input "21,900"
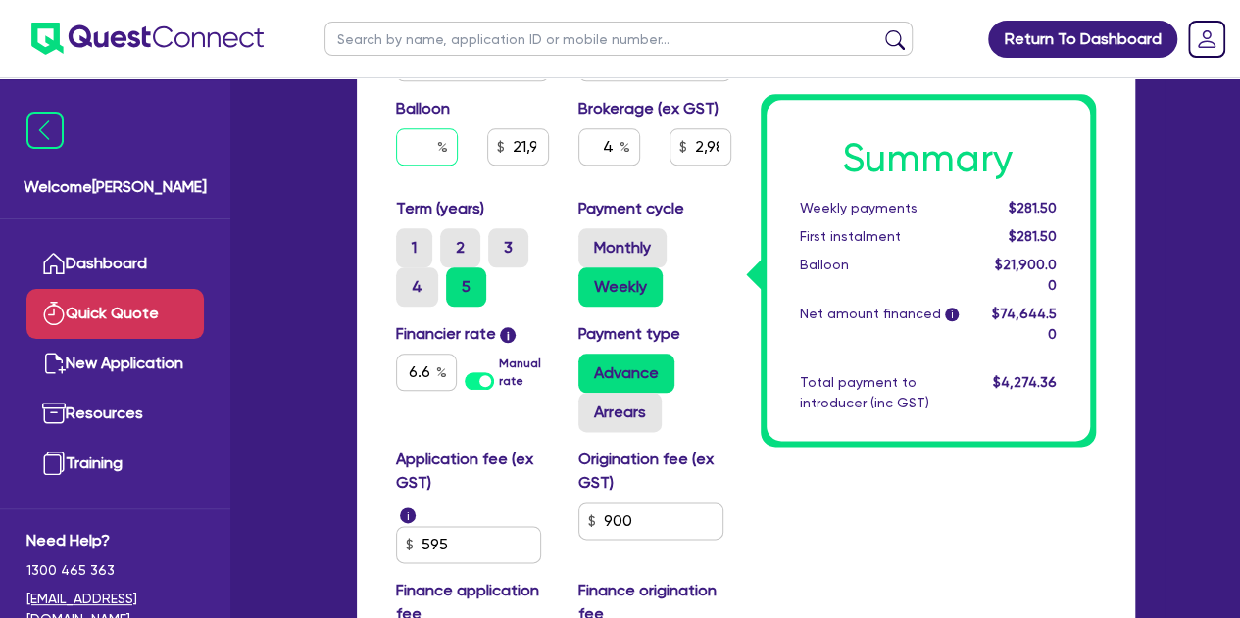
type input "2,985.78"
type input "21,900"
type input "2,985.78"
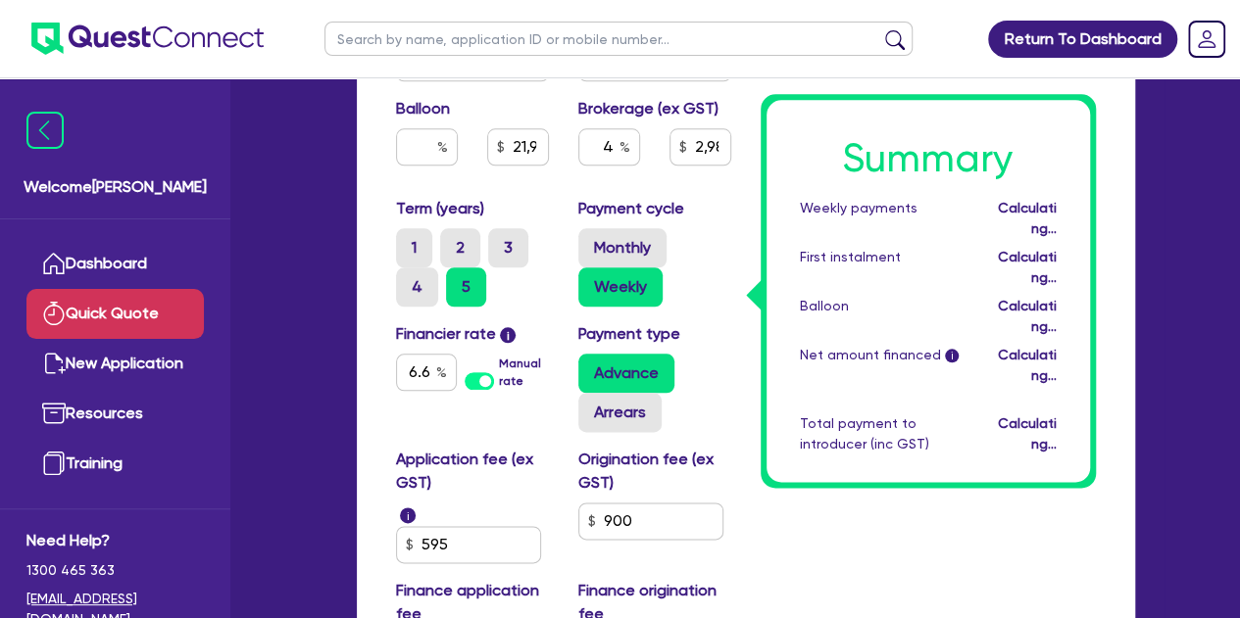
type input "2,985.78"
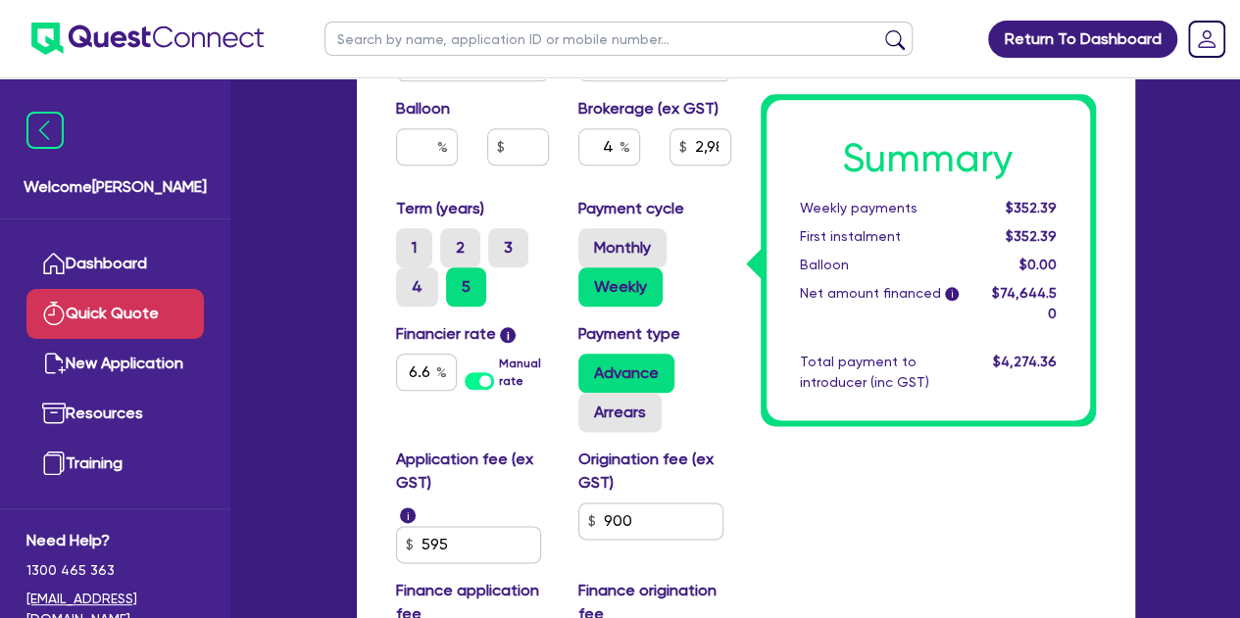
scroll to position [950, 0]
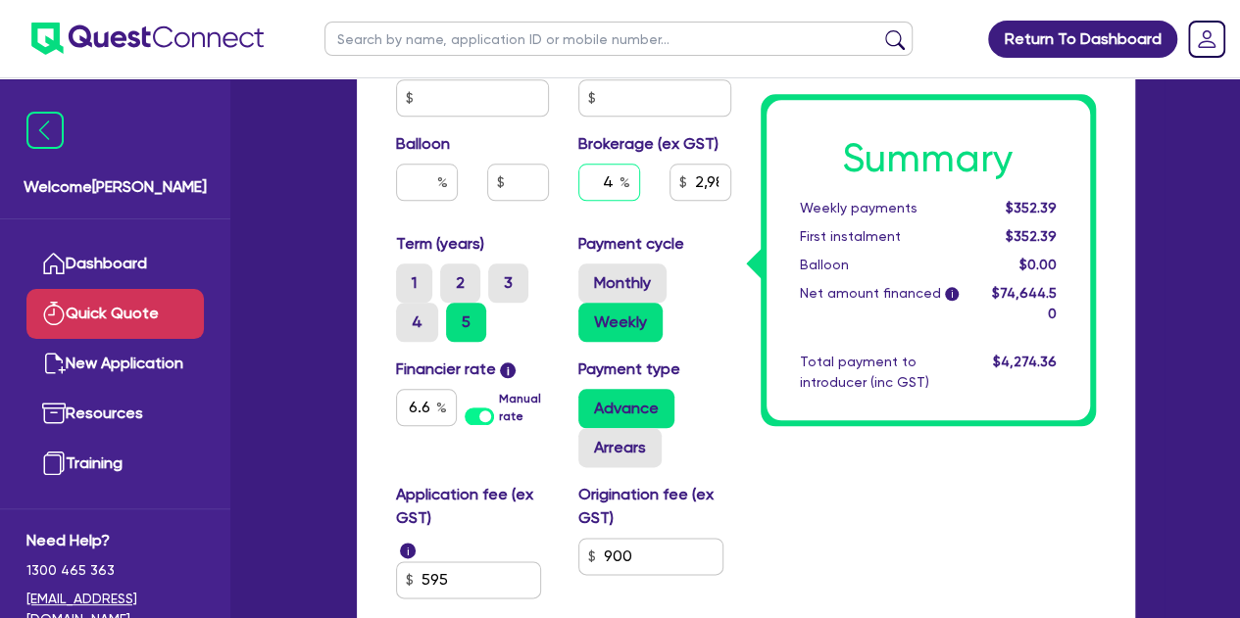
click at [616, 180] on input "4" at bounding box center [609, 182] width 62 height 37
type input "2,985.78"
type input "3"
type input "2,985.78"
type input "3"
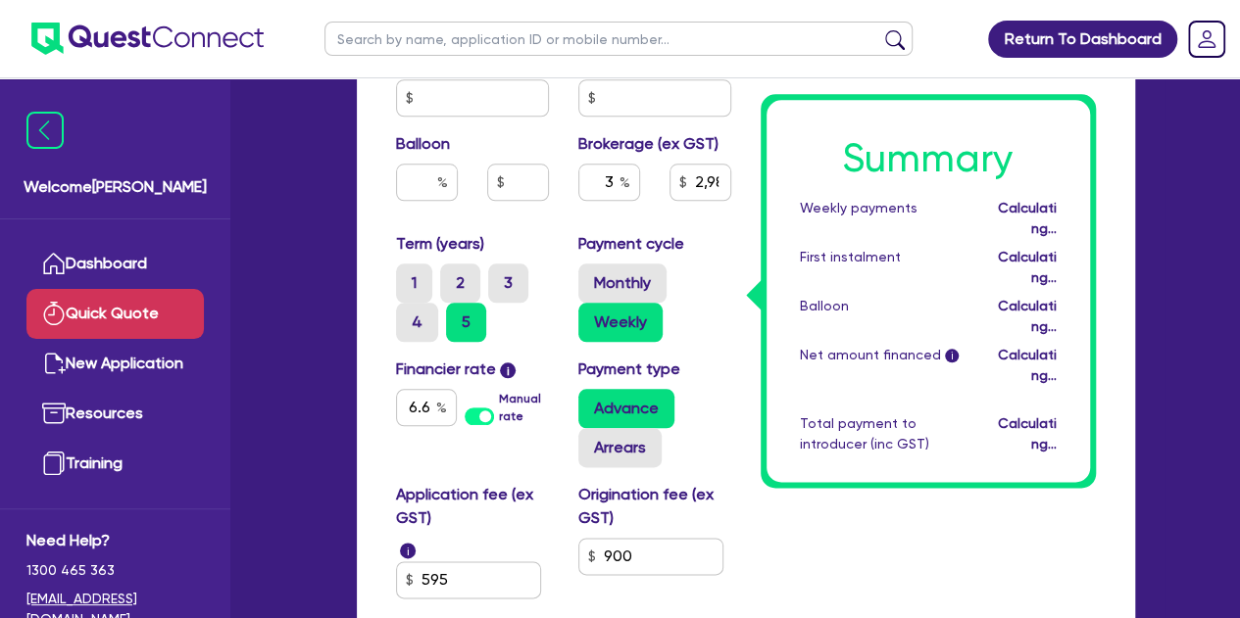
click at [631, 206] on div "3" at bounding box center [609, 190] width 91 height 53
type input "2,239.34"
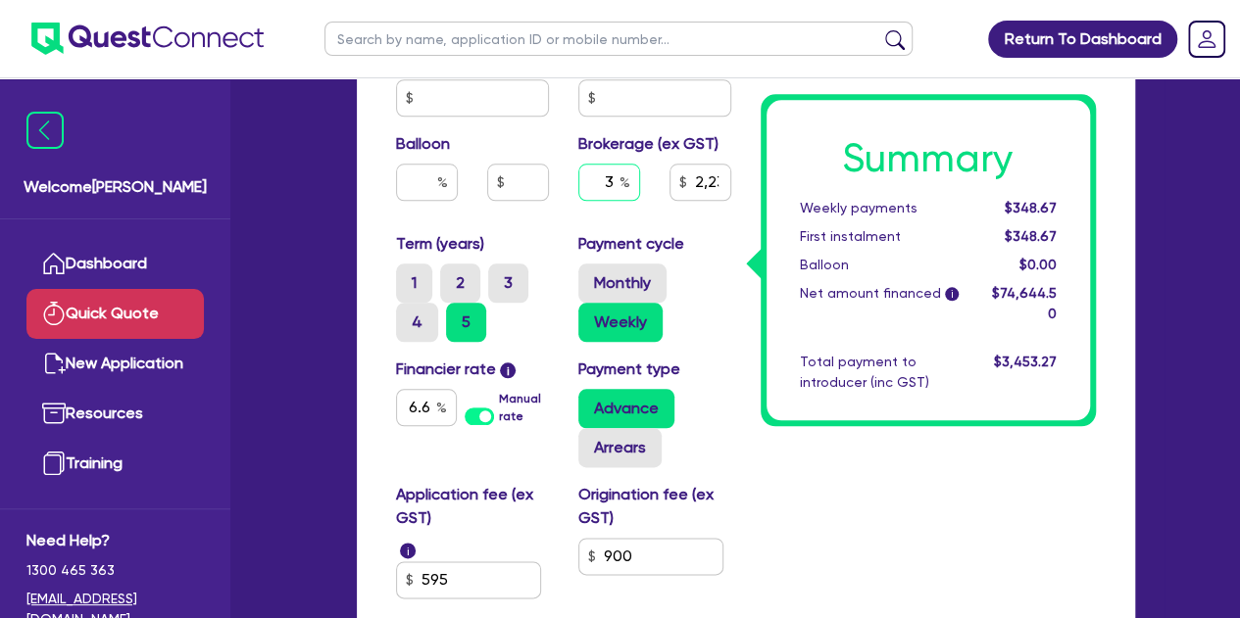
click at [614, 167] on input "3" at bounding box center [609, 182] width 62 height 37
type input "2,239.34"
type input "4"
type input "2,239.34"
type input "4"
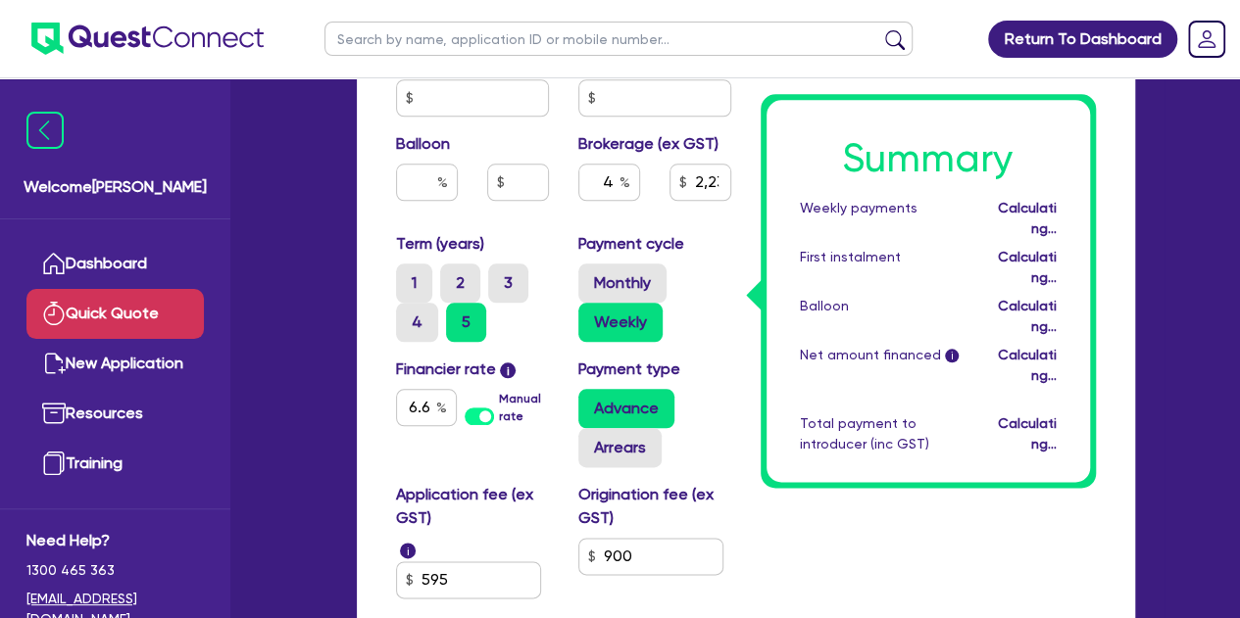
type input "2,985.78"
click at [701, 258] on div "Payment cycle Monthly Weekly" at bounding box center [655, 287] width 182 height 110
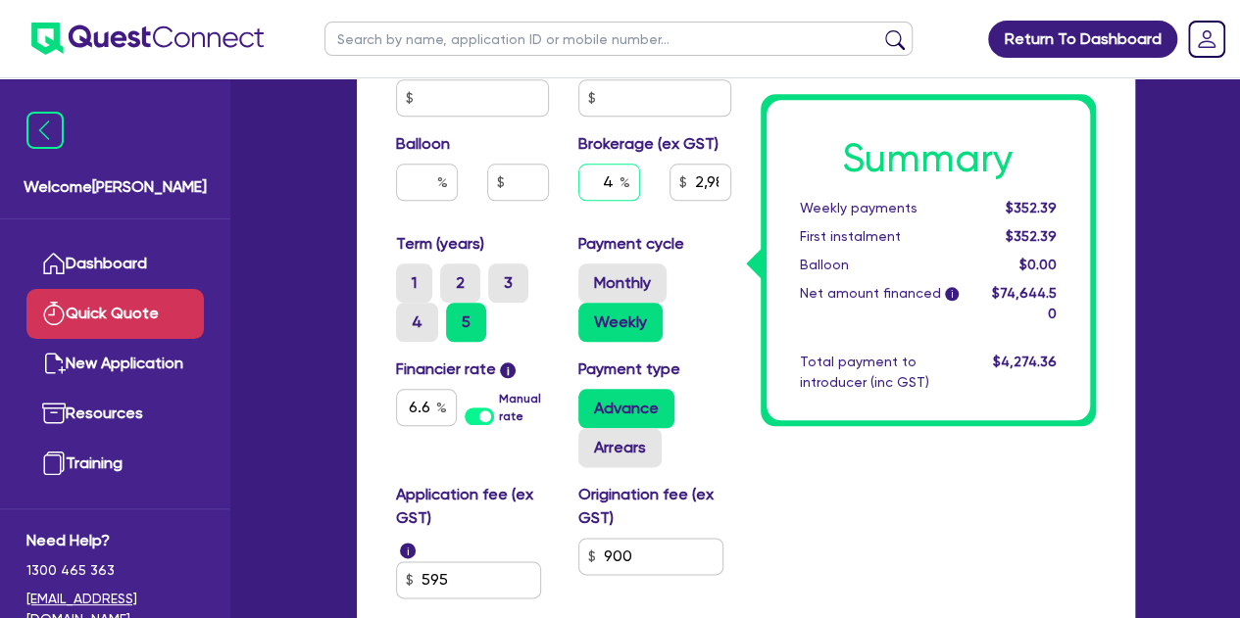
click at [611, 189] on input "4" at bounding box center [609, 182] width 62 height 37
type input "2,985.78"
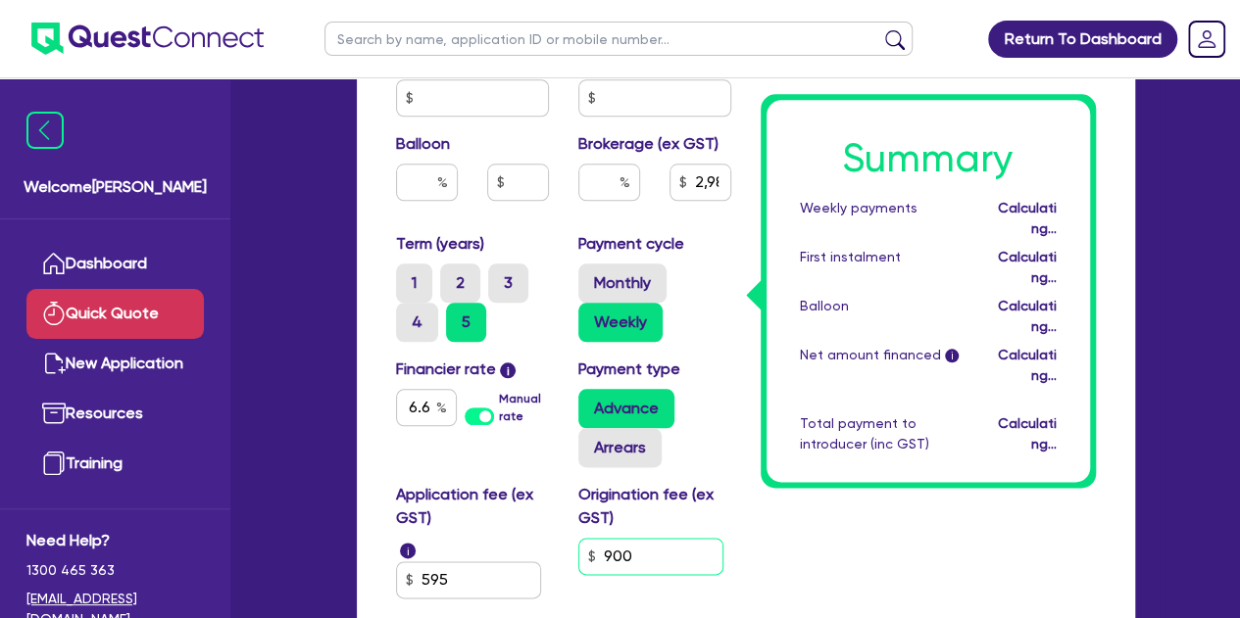
type input "2,985.78"
type input "90"
click at [677, 564] on input "90" at bounding box center [650, 556] width 145 height 37
type input "9"
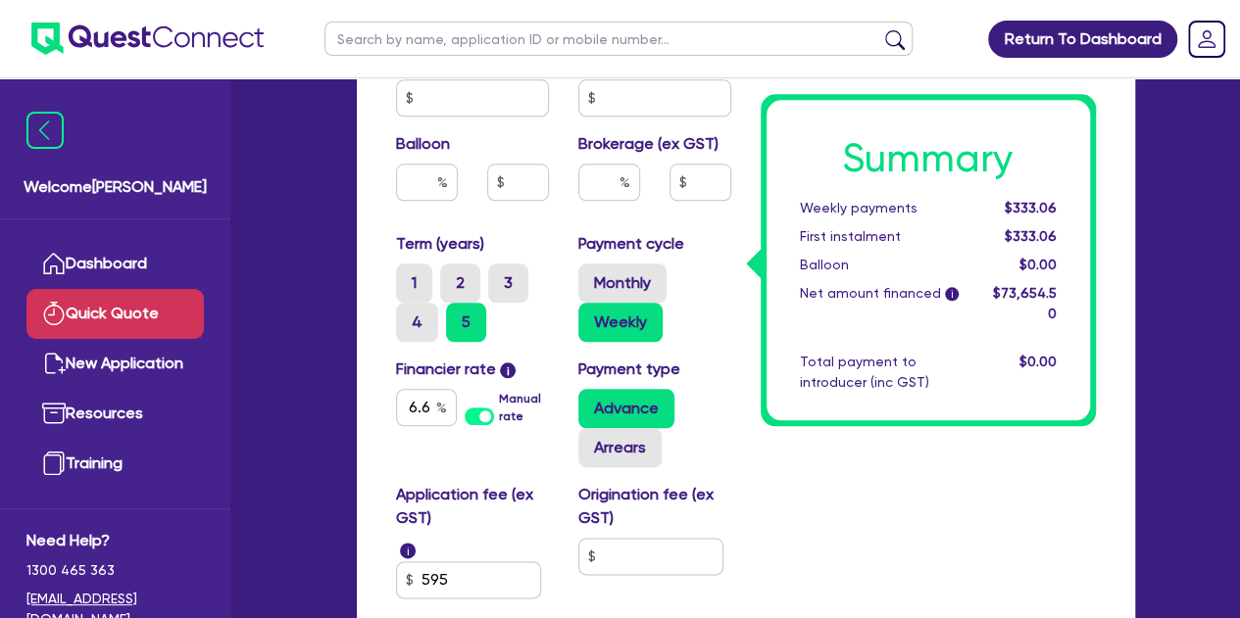
click at [591, 169] on input "text" at bounding box center [609, 182] width 62 height 37
click at [579, 187] on input "5" at bounding box center [609, 182] width 62 height 37
type input "5"
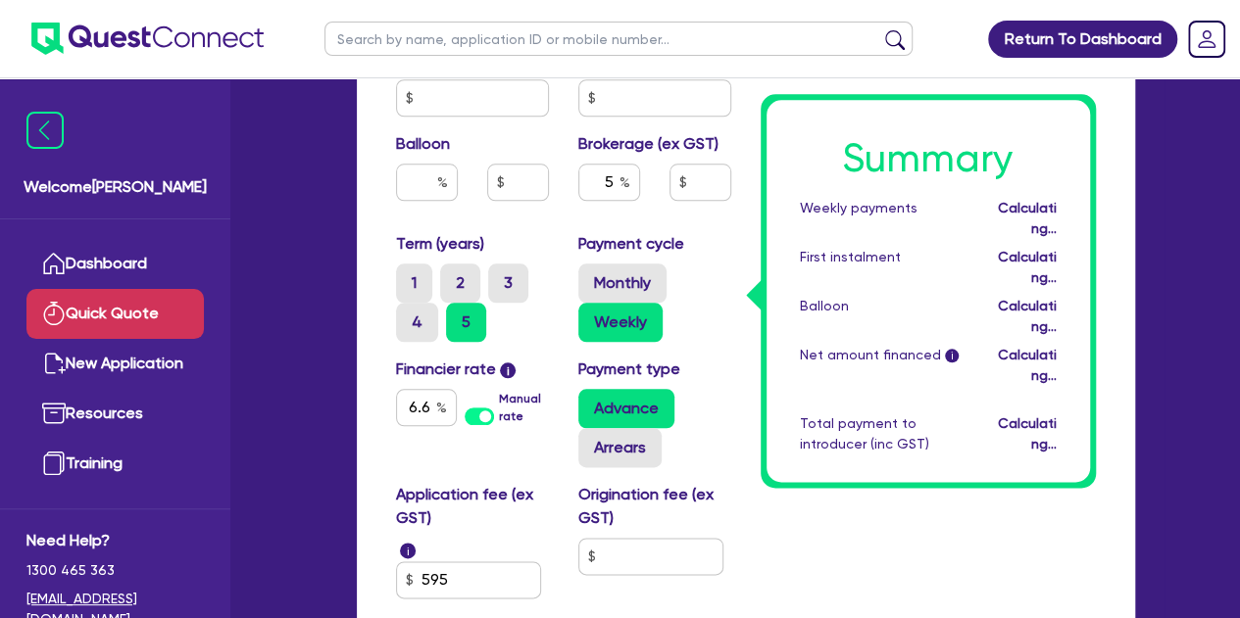
type input "3,682.73"
click at [553, 222] on div "Purchase price 73,000 Cash deposit Trade in Payout amount Balloon Brokerage (ex…" at bounding box center [563, 98] width 365 height 269
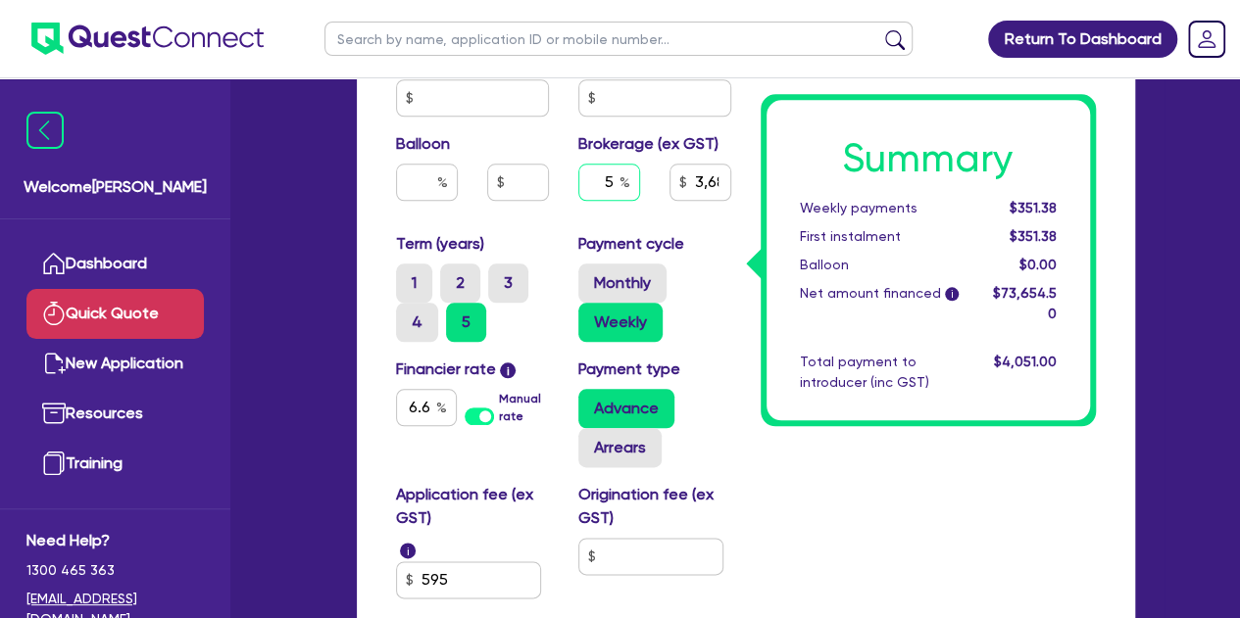
click at [612, 178] on input "5" at bounding box center [609, 182] width 62 height 37
type input "3,682.73"
type input "4"
type input "3,682.73"
type input "4"
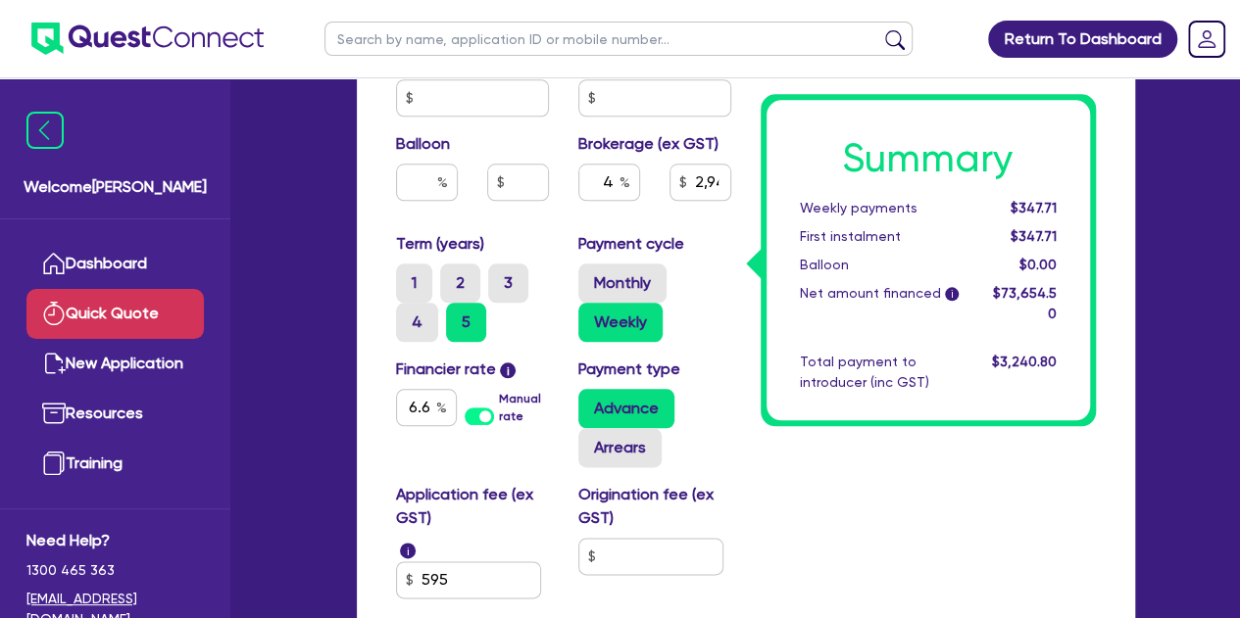
click at [568, 206] on div "4" at bounding box center [609, 190] width 91 height 53
click at [613, 553] on input "text" at bounding box center [650, 556] width 145 height 37
type input "2,946.18"
type input "9"
type input "2,946.18"
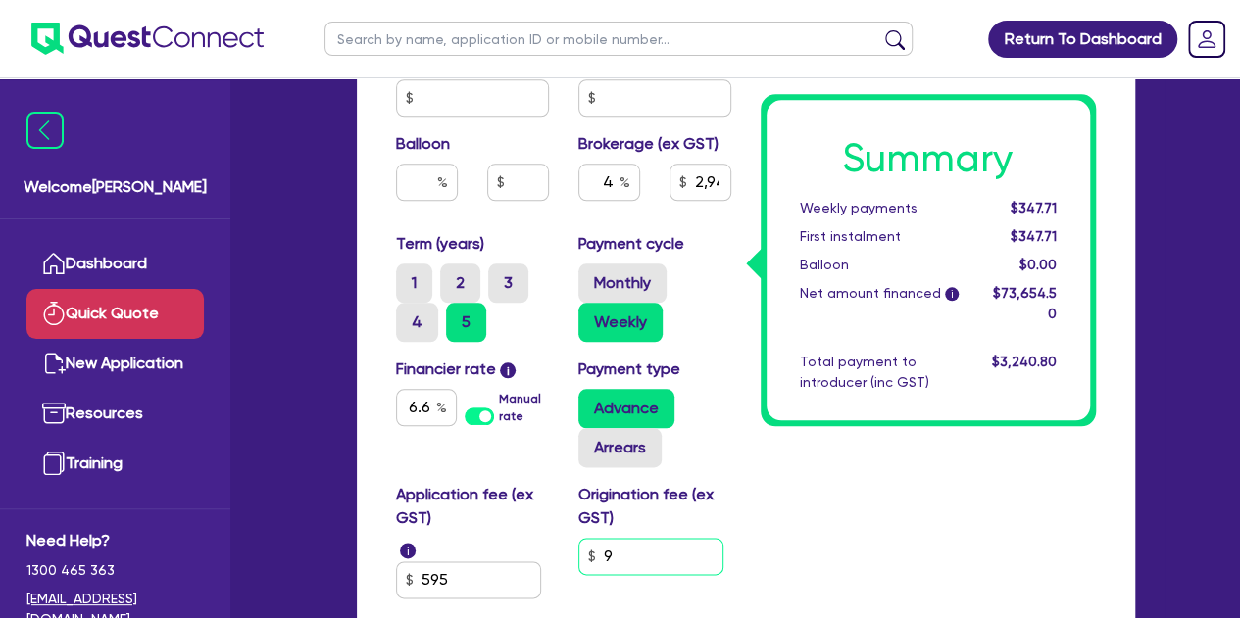
type input "90"
type input "2,946.18"
type input "900"
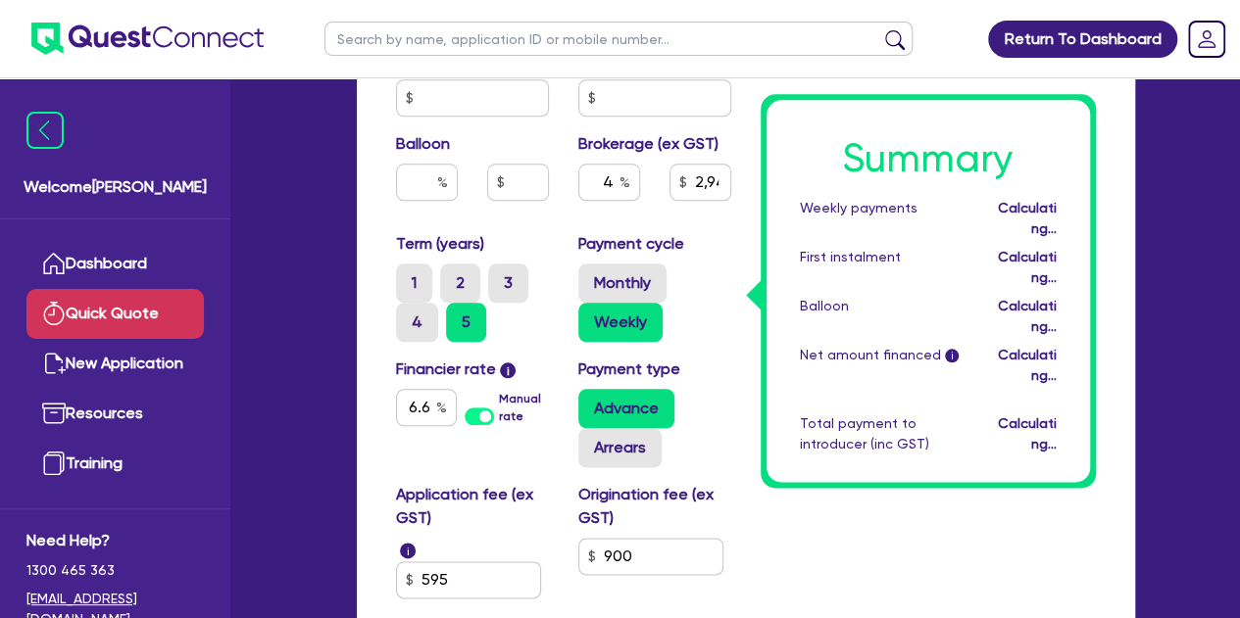
type input "2,985.78"
click at [735, 521] on div "Origination fee (ex GST) 900" at bounding box center [655, 541] width 182 height 116
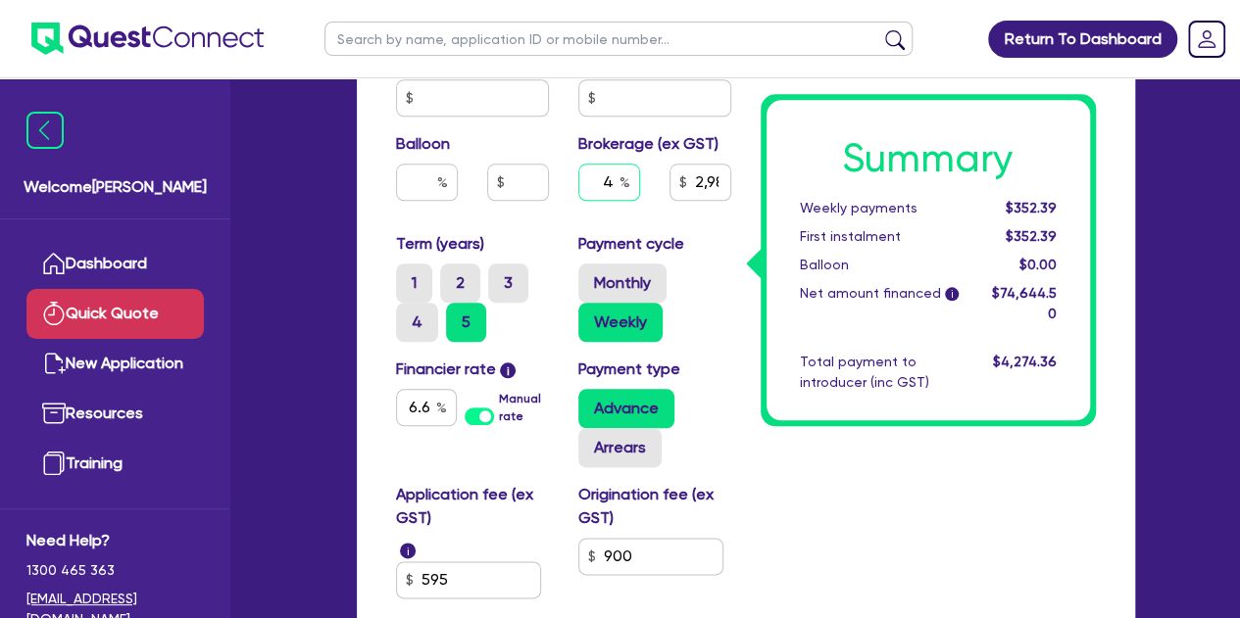
click at [614, 177] on input "4" at bounding box center [609, 182] width 62 height 37
type input "2,985.78"
type input "5"
type input "2,985.78"
type input "5"
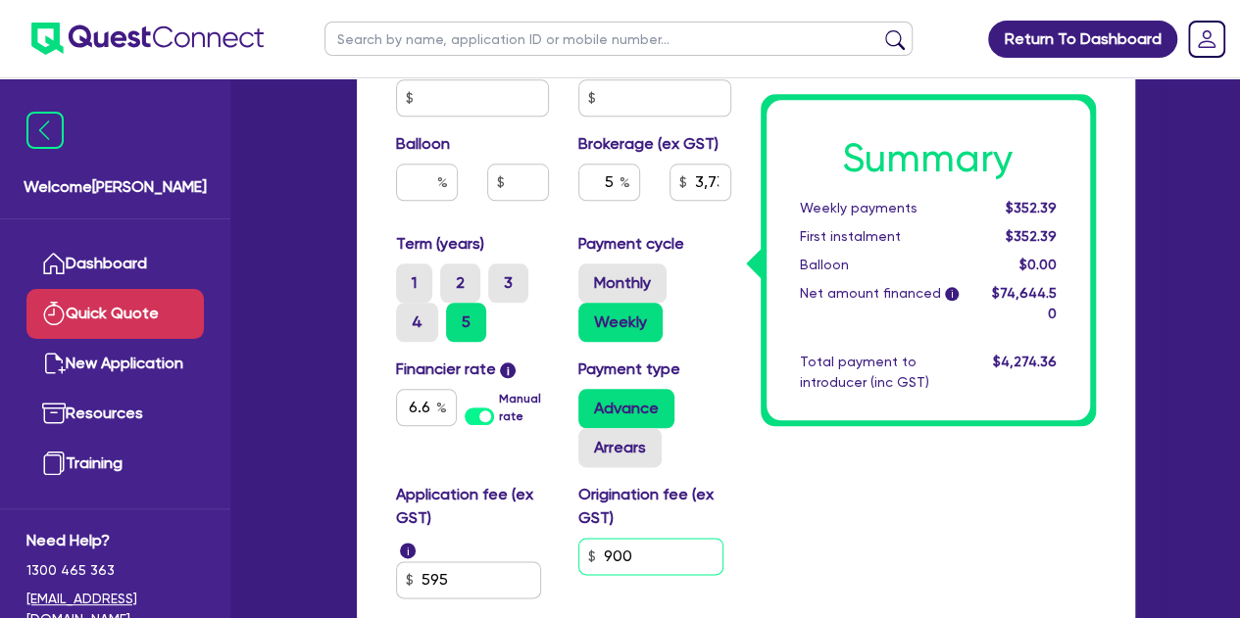
click at [646, 559] on input "900" at bounding box center [650, 556] width 145 height 37
type input "3,732.23"
type input "90"
type input "3,732.23"
type input "9"
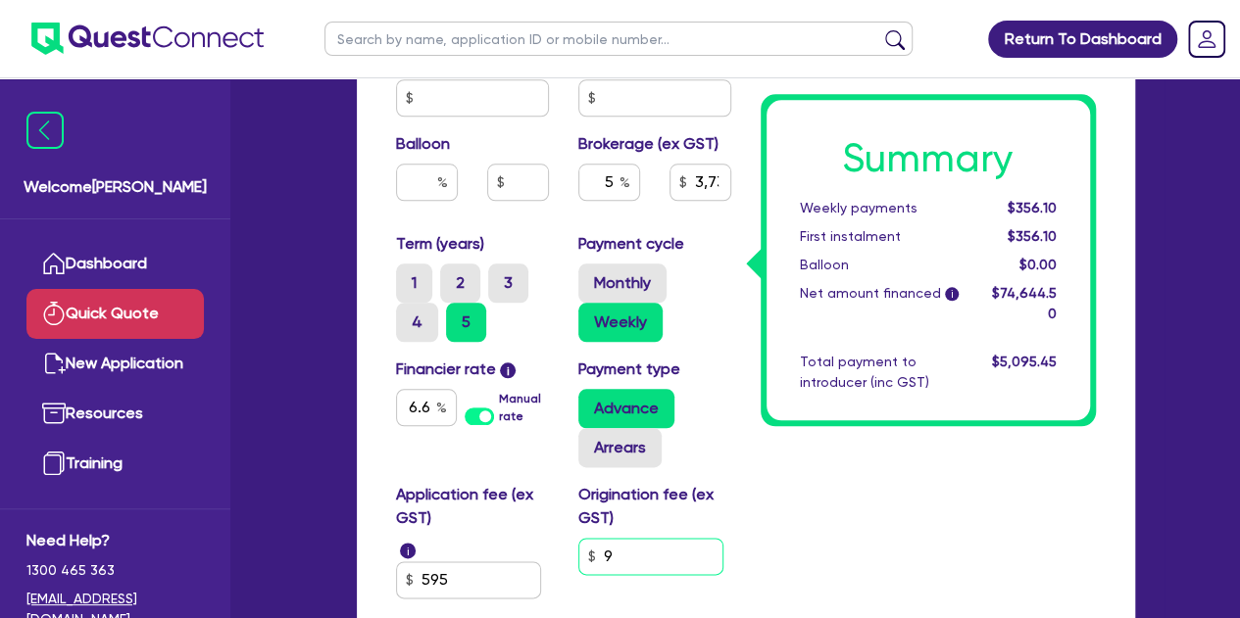
type input "3,732.23"
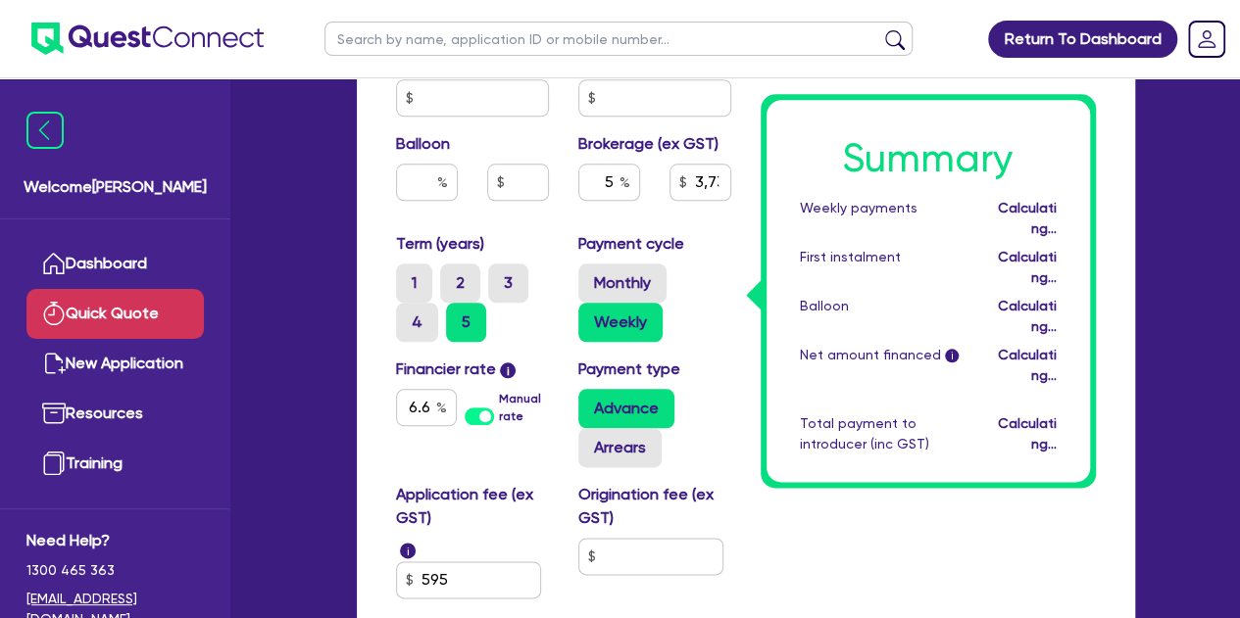
type input "3,682.73"
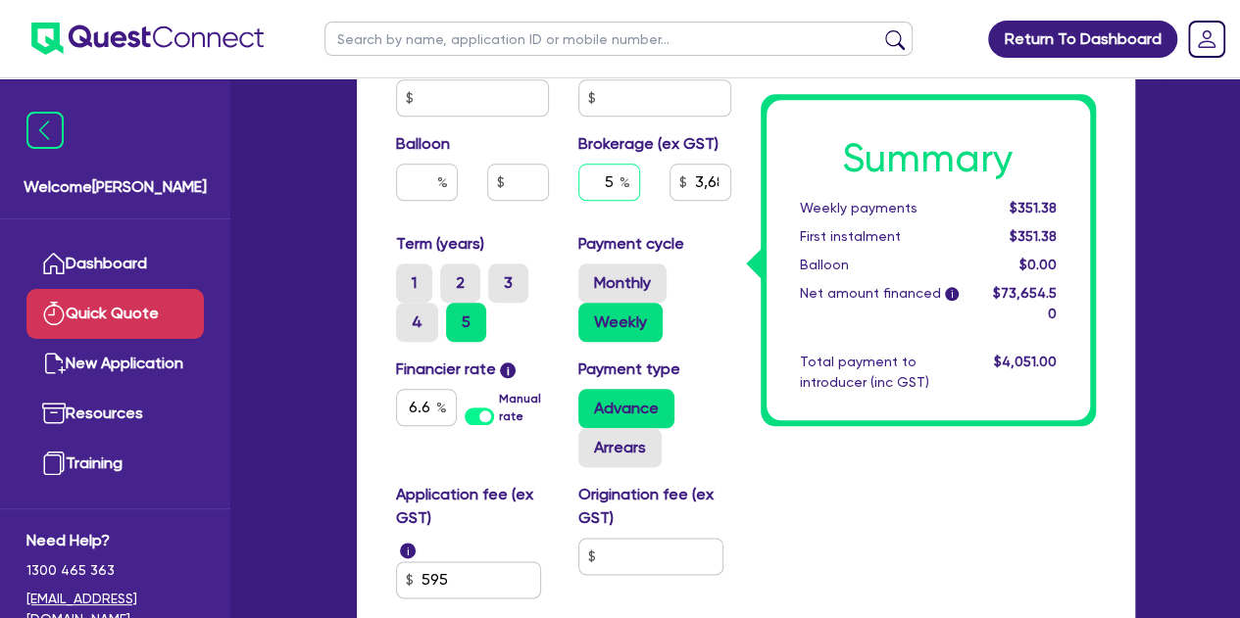
click at [617, 185] on input "5" at bounding box center [609, 182] width 62 height 37
type input "3,682.73"
type input "6"
type input "3,682.73"
type input "6"
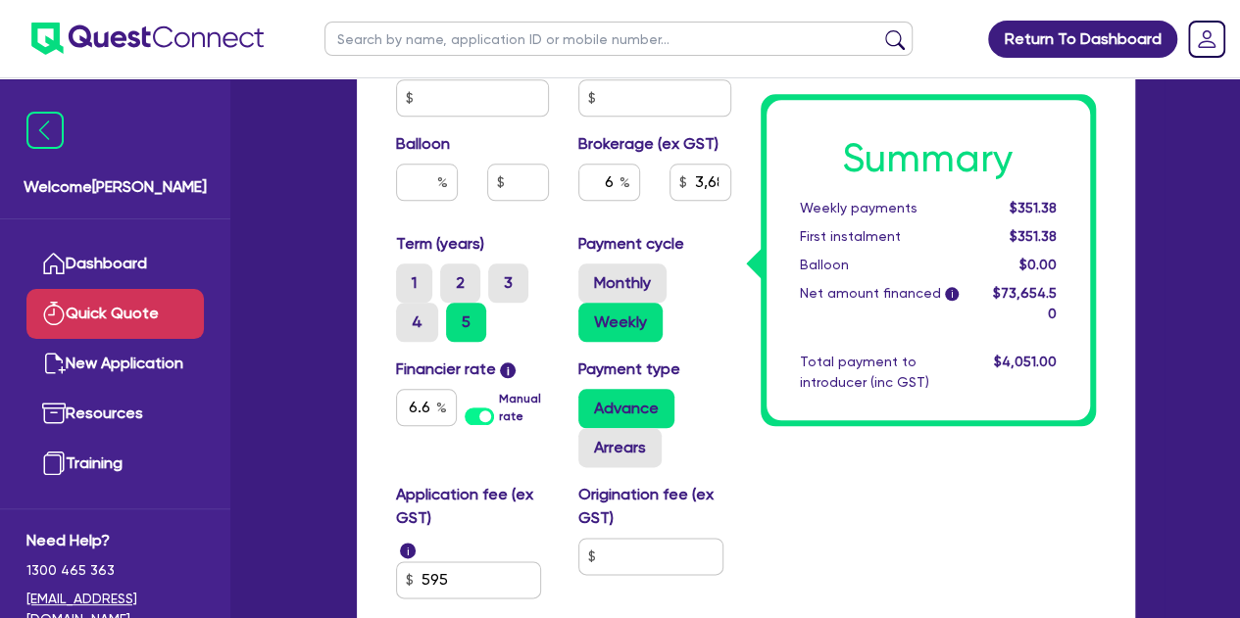
type input "4,419.27"
click at [670, 213] on div "6 4,419.27" at bounding box center [655, 190] width 182 height 53
type input "4,419.27"
click at [616, 181] on input "text" at bounding box center [609, 182] width 62 height 37
type input "5"
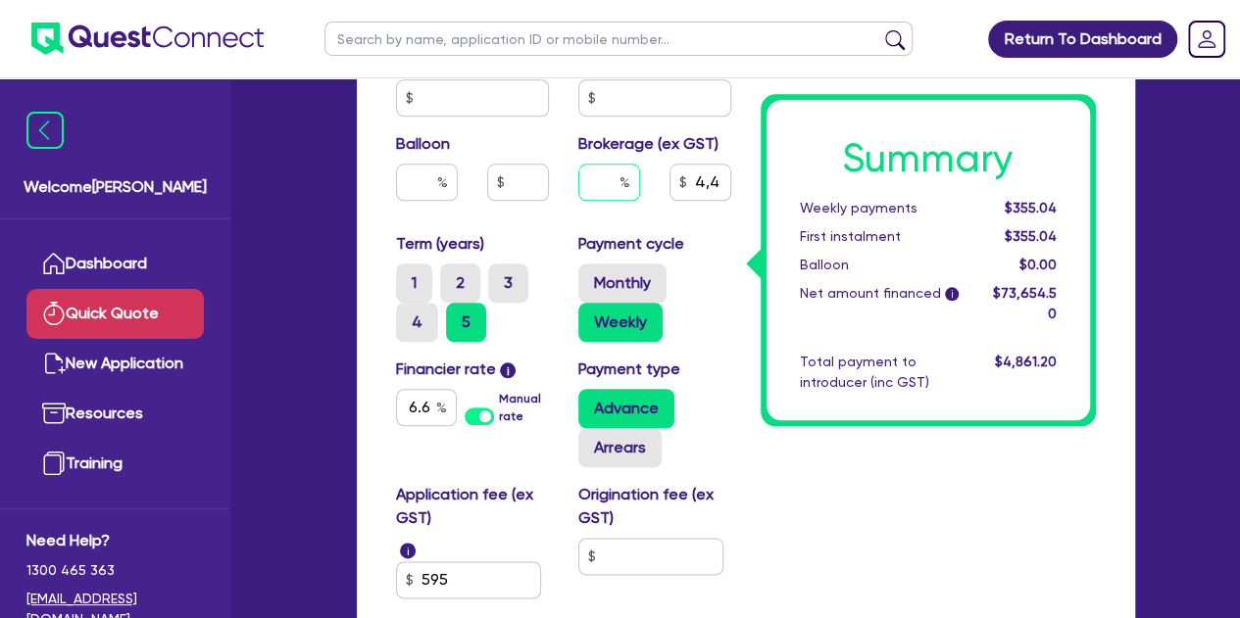
type input "4,419.27"
type input "5"
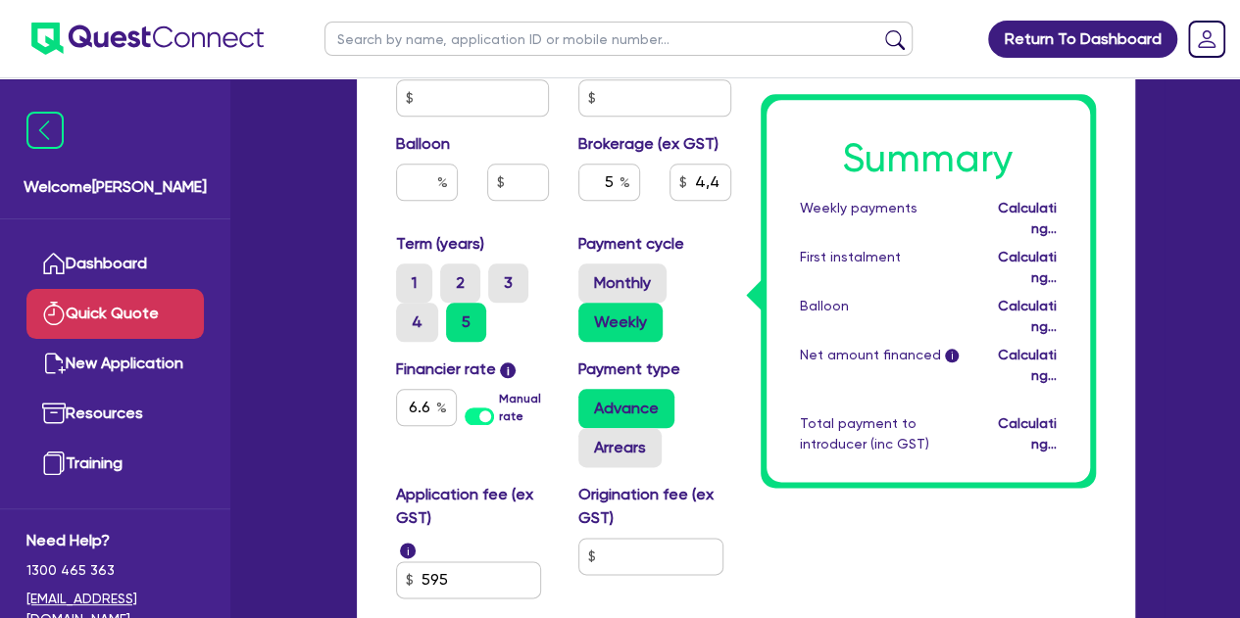
type input "3,682.73"
click at [544, 212] on div "Balloon" at bounding box center [472, 174] width 182 height 84
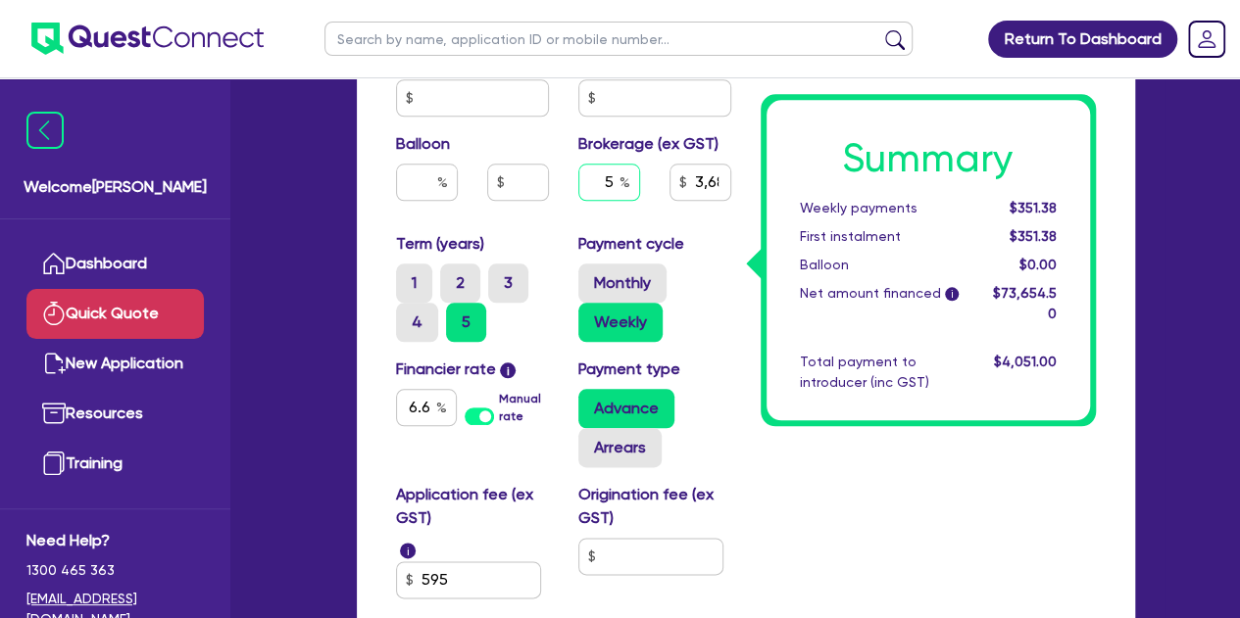
click at [616, 181] on input "5" at bounding box center [609, 182] width 62 height 37
type input "3,682.73"
type input "4"
type input "3,682.73"
type input "4"
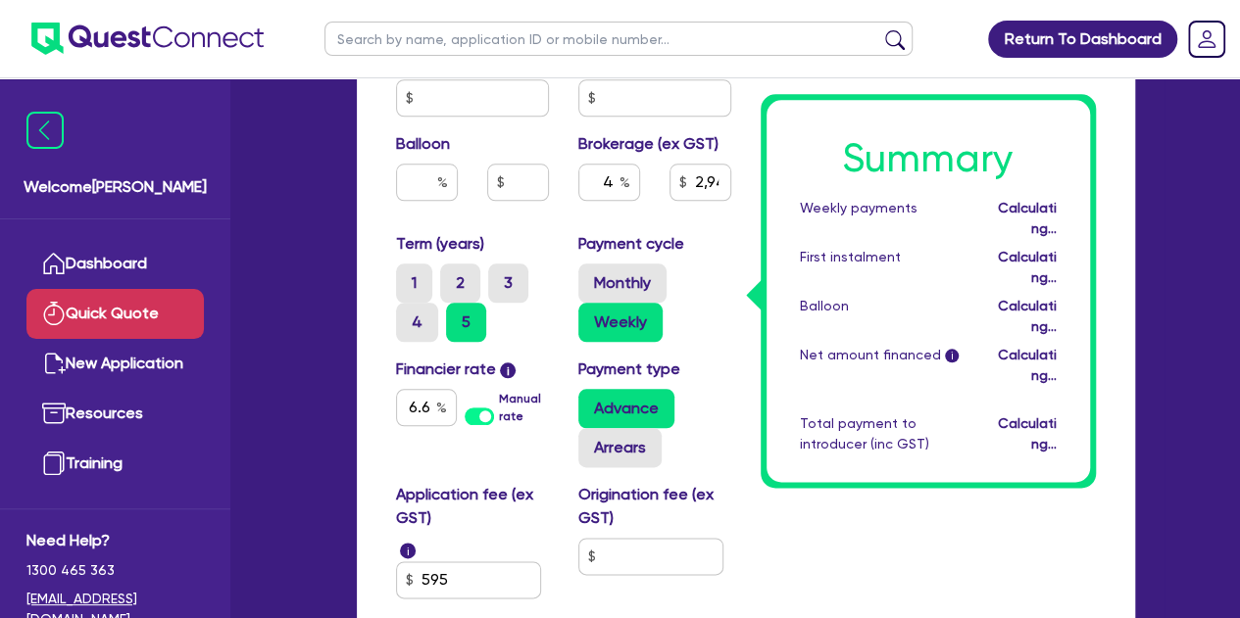
click at [549, 215] on div "Balloon" at bounding box center [472, 174] width 182 height 84
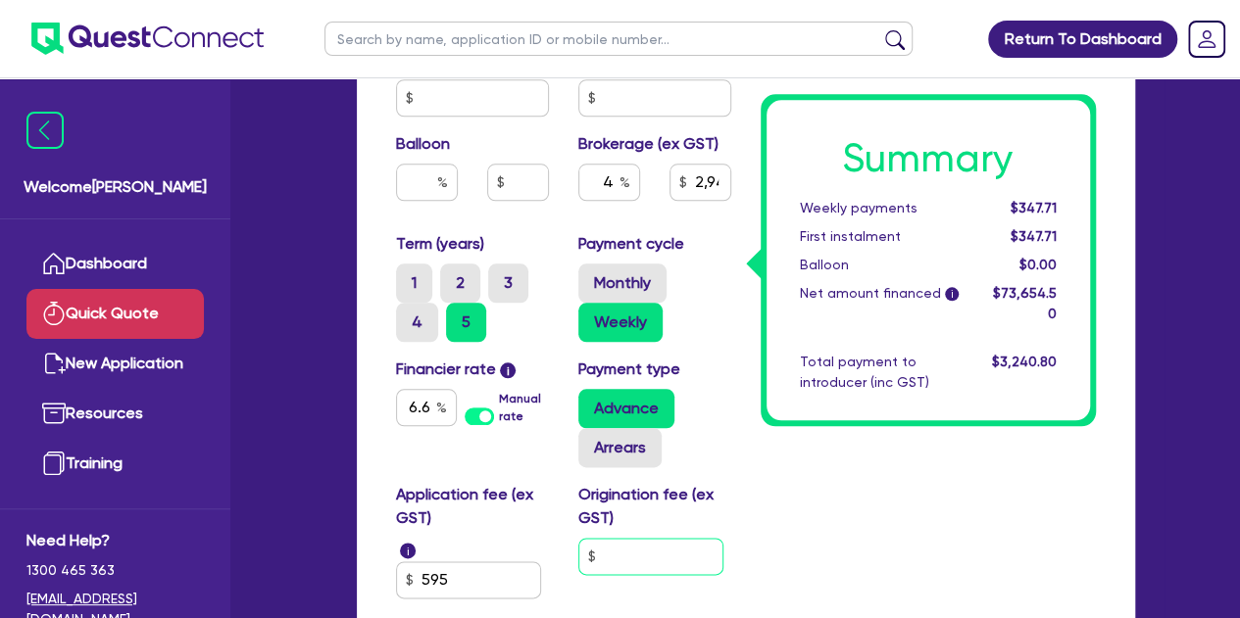
click at [623, 555] on input "text" at bounding box center [650, 556] width 145 height 37
type input "2,946.18"
type input "9"
type input "2,946.18"
type input "90"
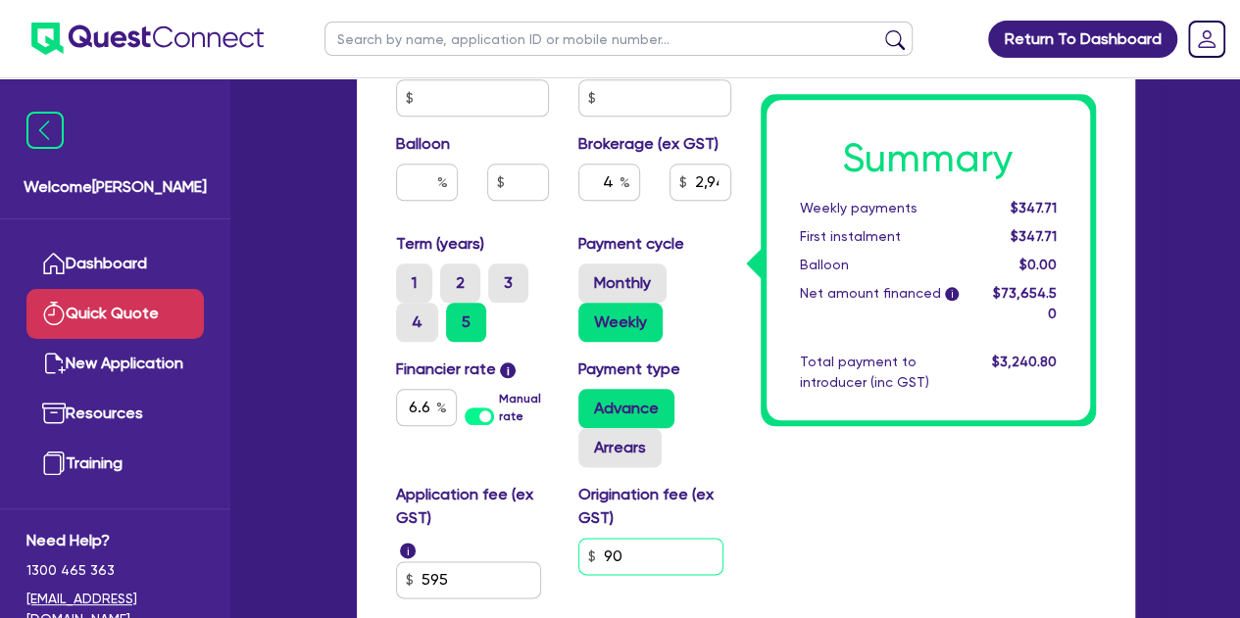
type input "2,946.18"
type input "900"
click at [695, 544] on input "900" at bounding box center [650, 556] width 145 height 37
type input "2,985.78"
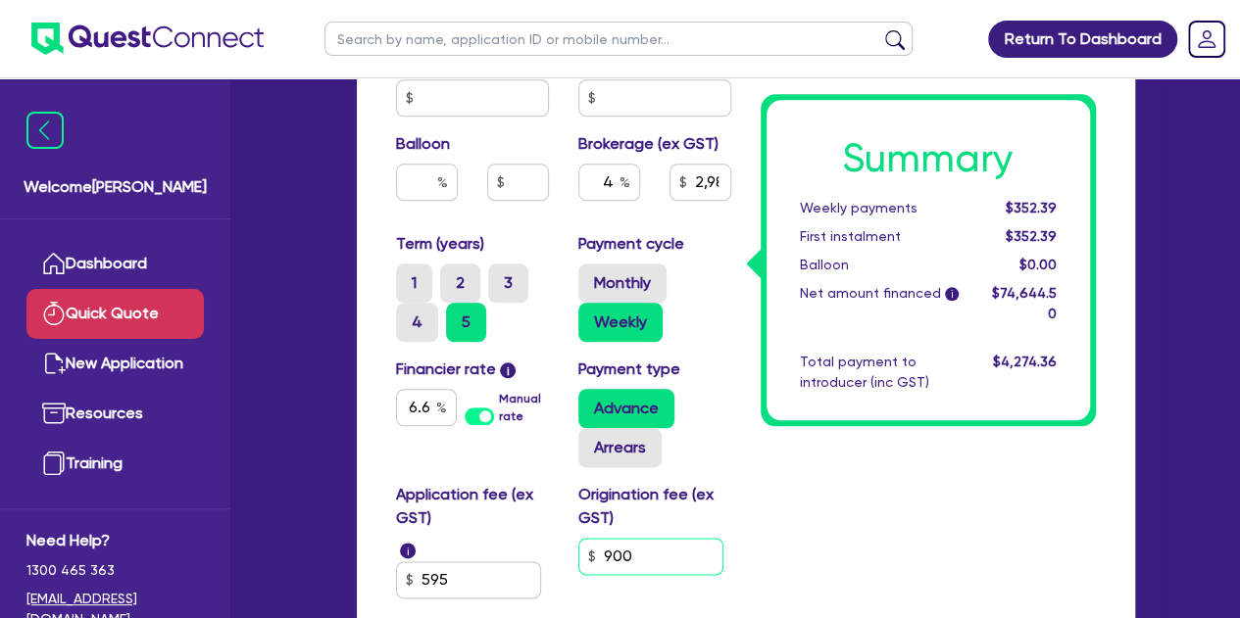
type input "90"
type input "2,985.78"
type input "9"
type input "2,985.78"
type input "2,946.18"
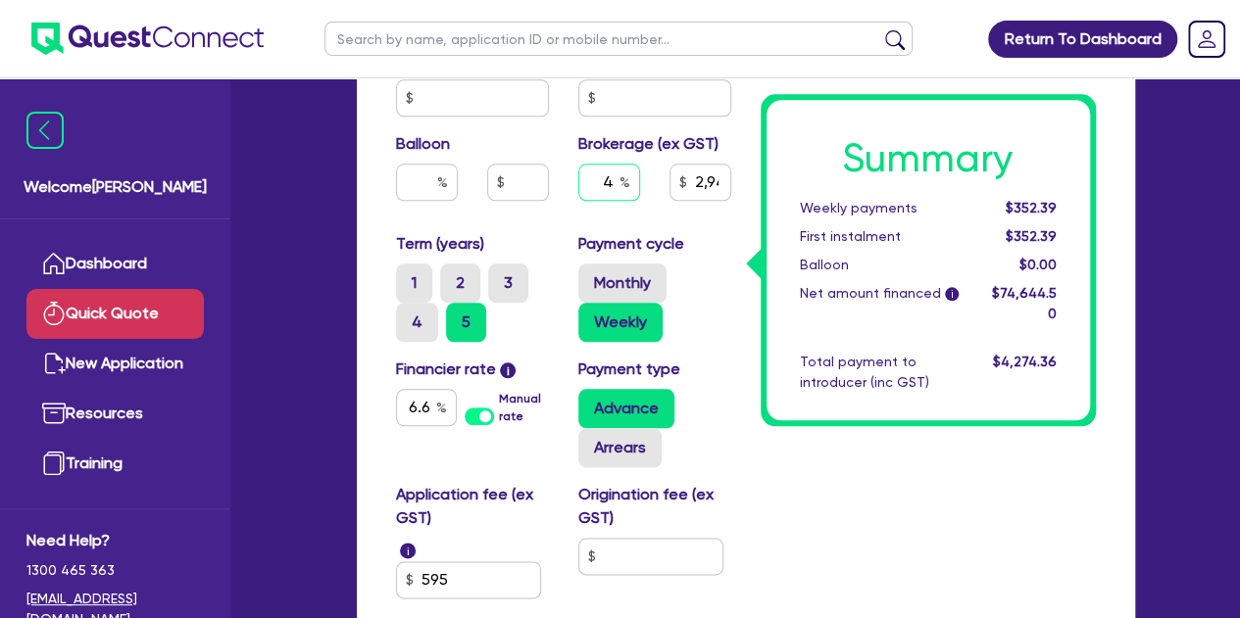
type input "2,946.18"
click at [618, 183] on input "text" at bounding box center [609, 182] width 62 height 37
type input "5"
type input "2,946.18"
type input "5"
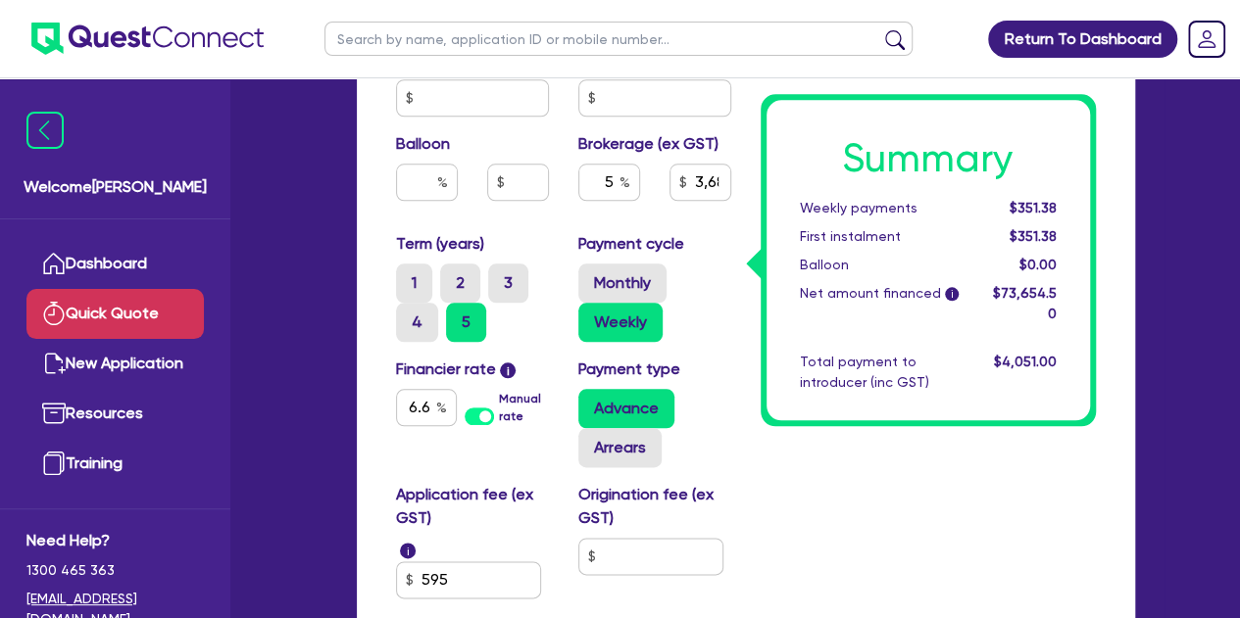
click at [550, 222] on div "Purchase price 73,000 Cash deposit Trade in Payout amount Balloon Brokerage (ex…" at bounding box center [563, 98] width 365 height 269
click at [651, 569] on input "text" at bounding box center [650, 556] width 145 height 37
type input "3,682.73"
type input "4"
type input "3,682.73"
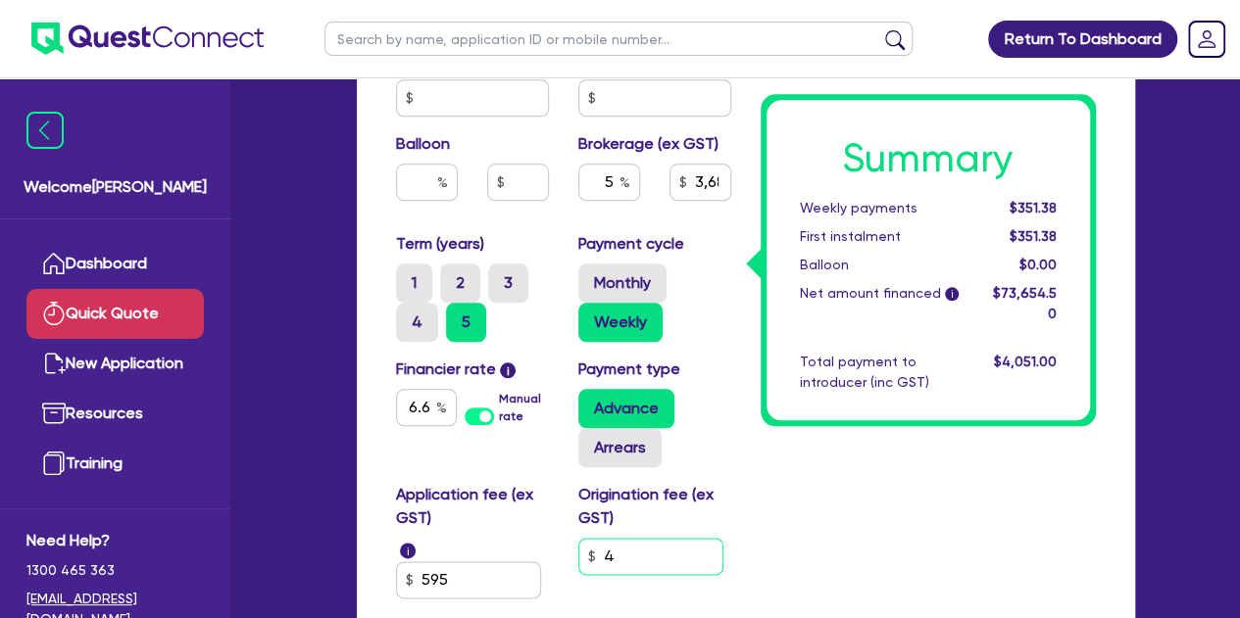
type input "40"
type input "3,682.73"
click at [721, 544] on input "400" at bounding box center [650, 556] width 145 height 37
type input "400"
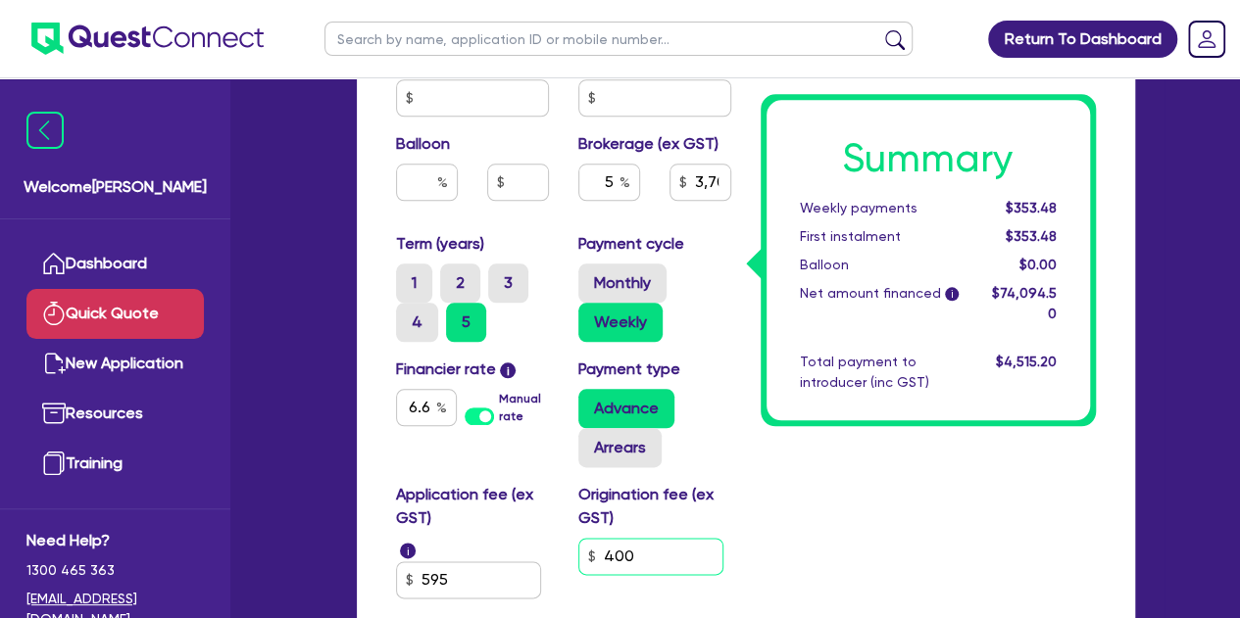
click at [653, 554] on input "400" at bounding box center [650, 556] width 145 height 37
type input "3,704.73"
type input "40"
type input "3,704.73"
type input "4"
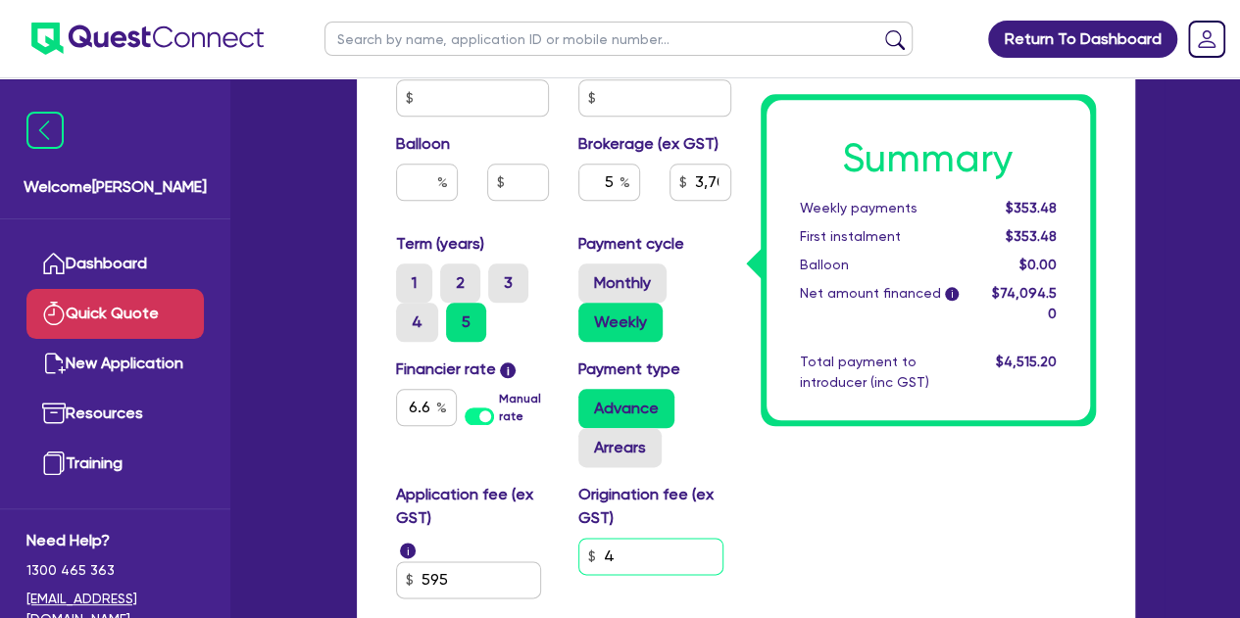
type input "3,704.73"
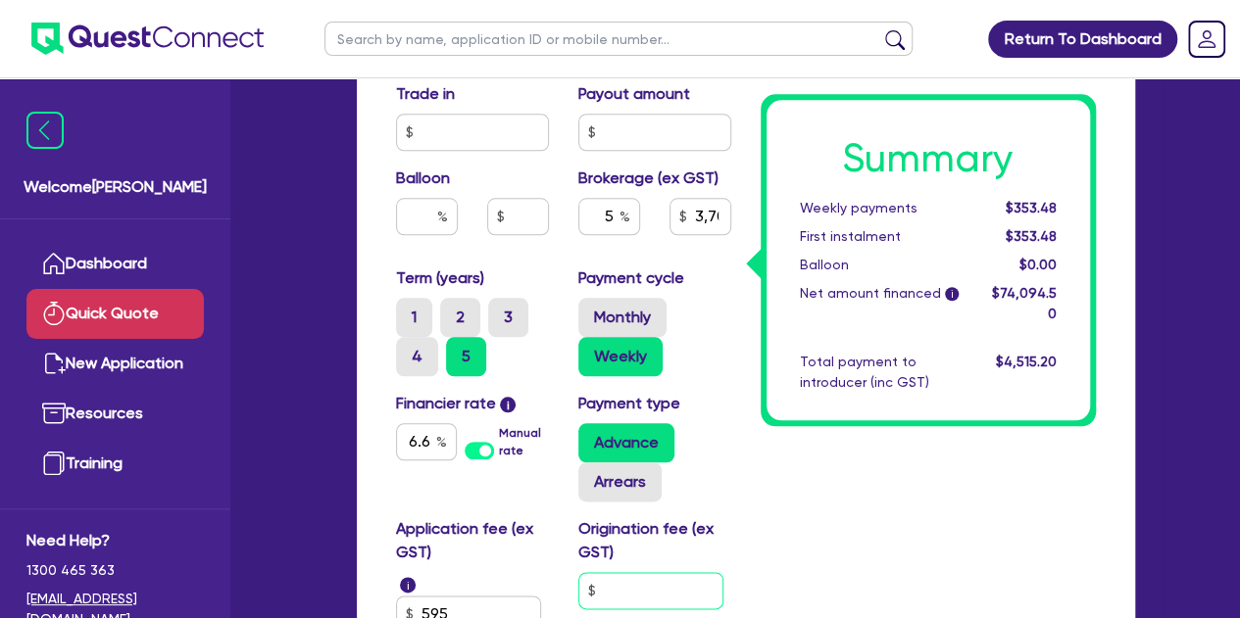
scroll to position [914, 0]
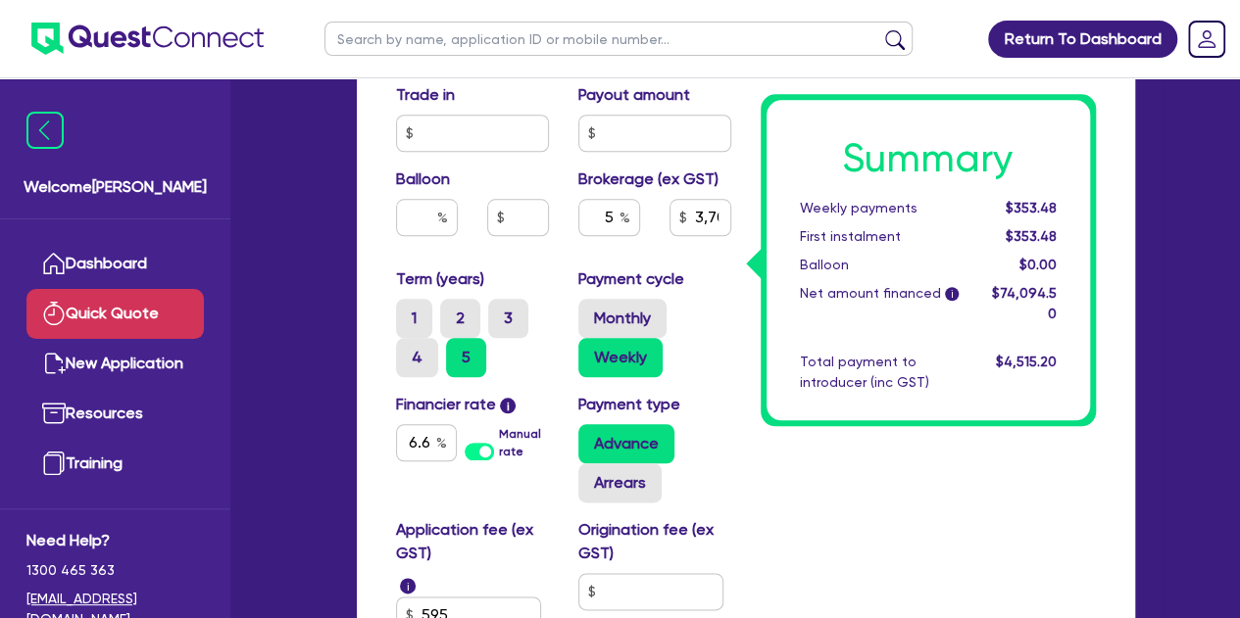
type input "3,682.73"
drag, startPoint x: 557, startPoint y: 244, endPoint x: 546, endPoint y: 246, distance: 11.0
click at [546, 246] on div "Balloon" at bounding box center [472, 210] width 182 height 84
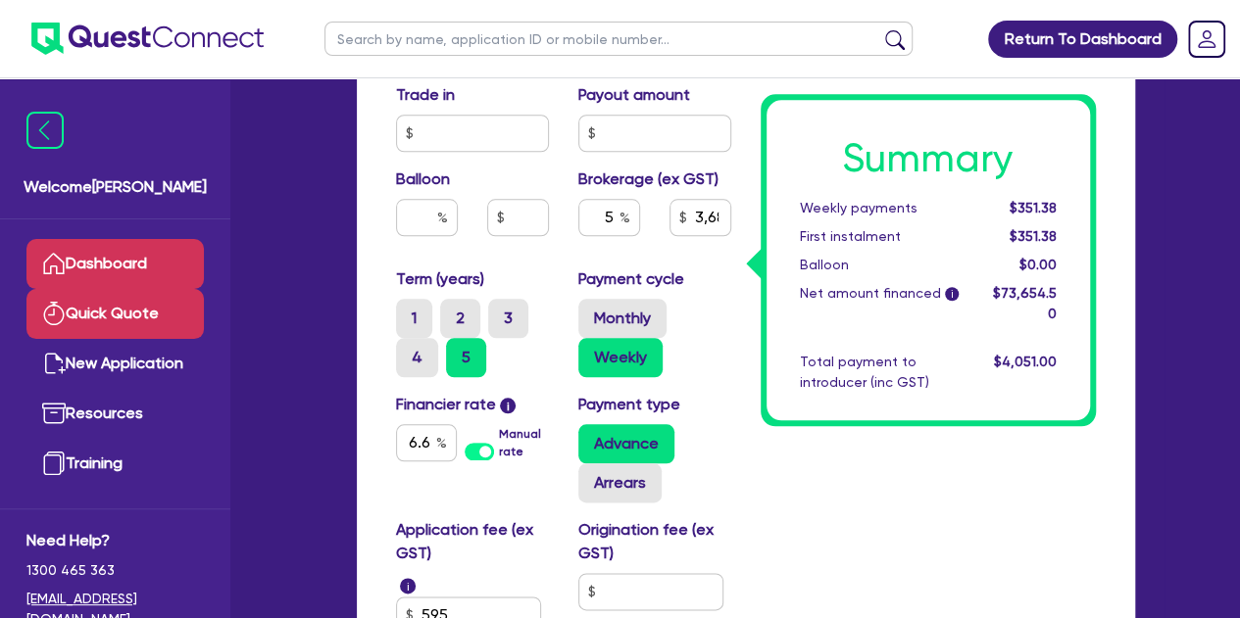
click at [112, 247] on link "Dashboard" at bounding box center [114, 264] width 177 height 50
